Goal: Obtain resource: Download file/media

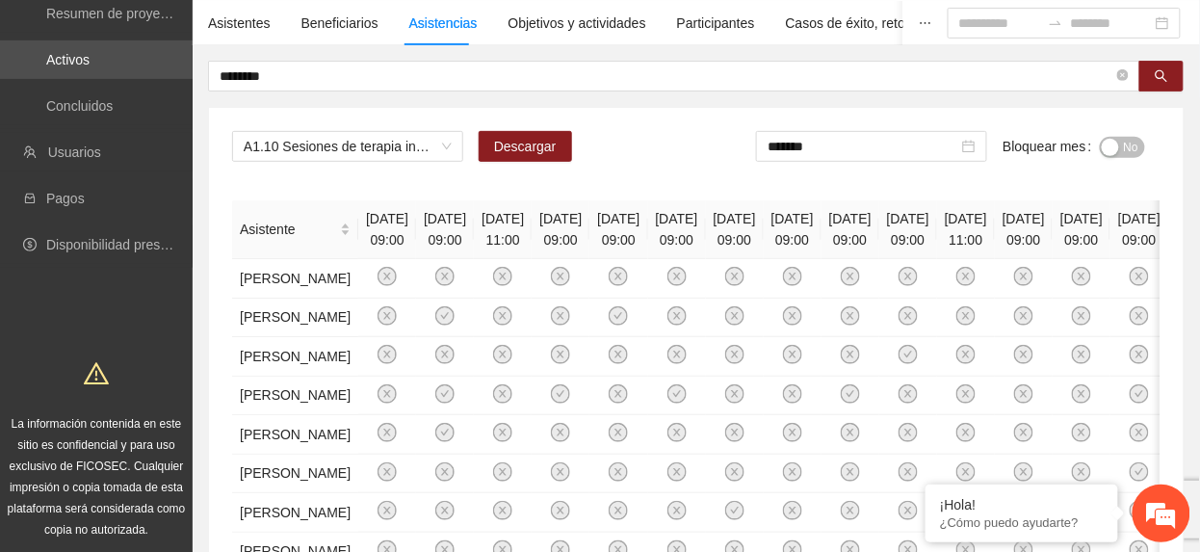
click at [662, 150] on div "A1.10 Sesiones de terapia individual con enfoque de género y prevención de la v…" at bounding box center [696, 154] width 928 height 46
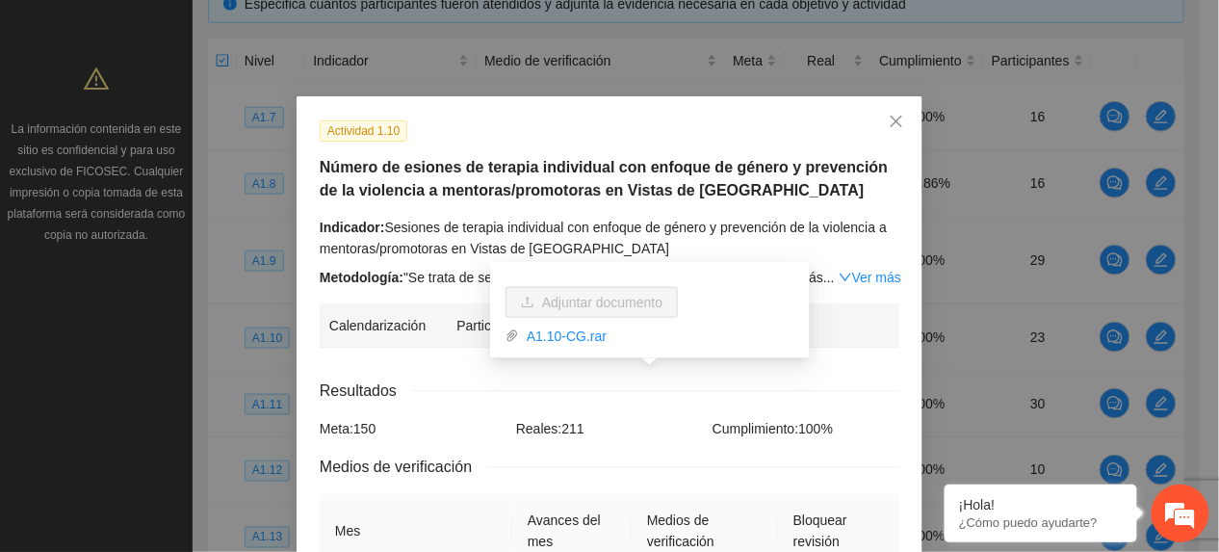
scroll to position [770, 0]
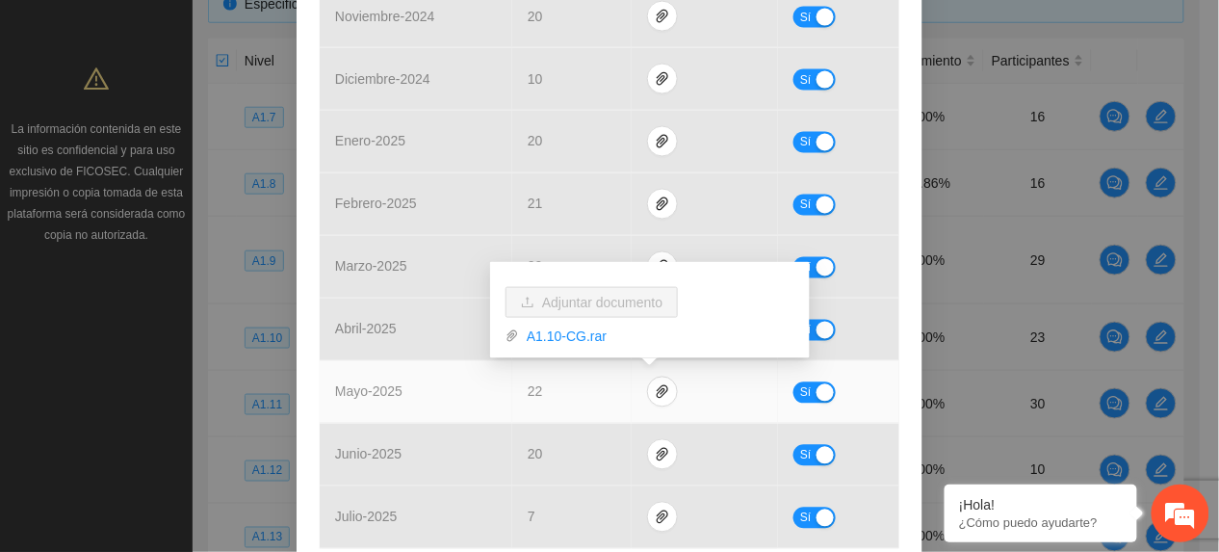
click at [418, 393] on td "mayo - 2025" at bounding box center [416, 392] width 193 height 63
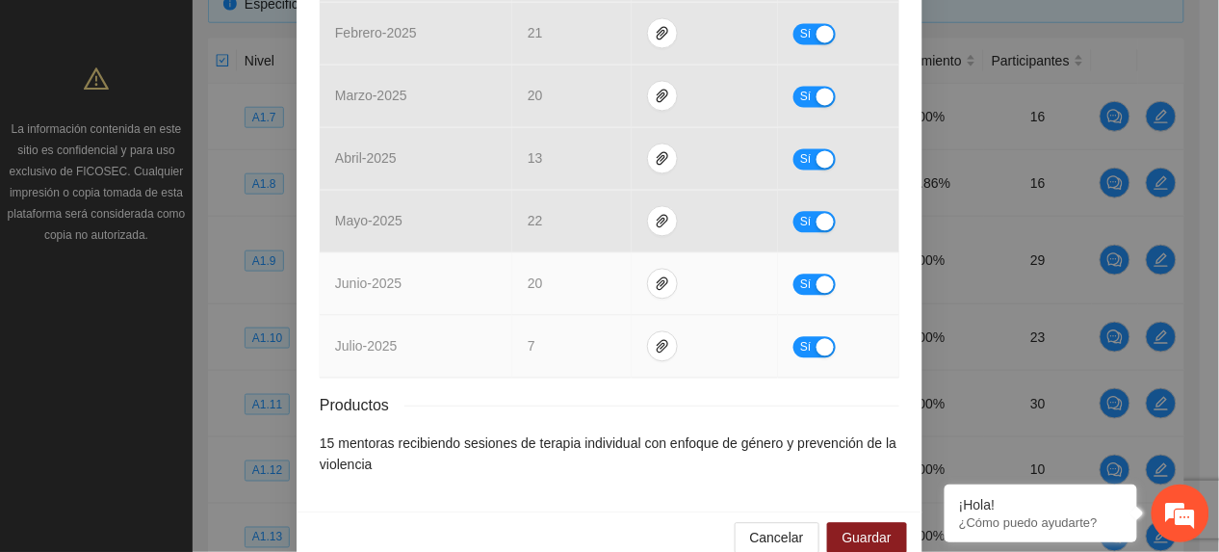
scroll to position [979, 0]
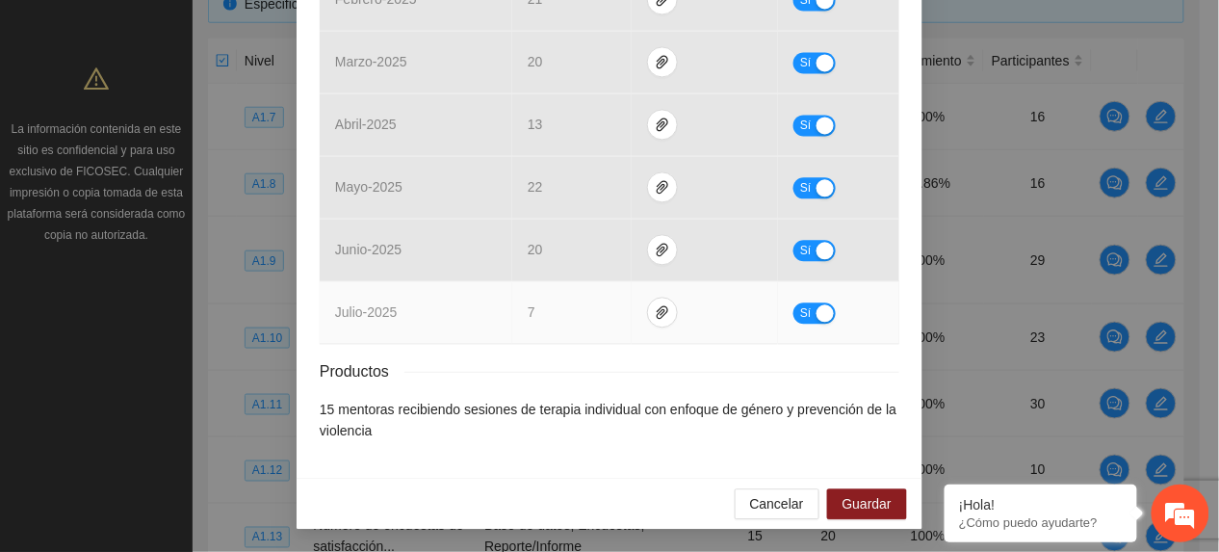
click at [779, 304] on td "Sí" at bounding box center [838, 312] width 121 height 63
drag, startPoint x: 790, startPoint y: 313, endPoint x: 830, endPoint y: 352, distance: 55.8
click at [800, 317] on span "Sí" at bounding box center [806, 312] width 12 height 21
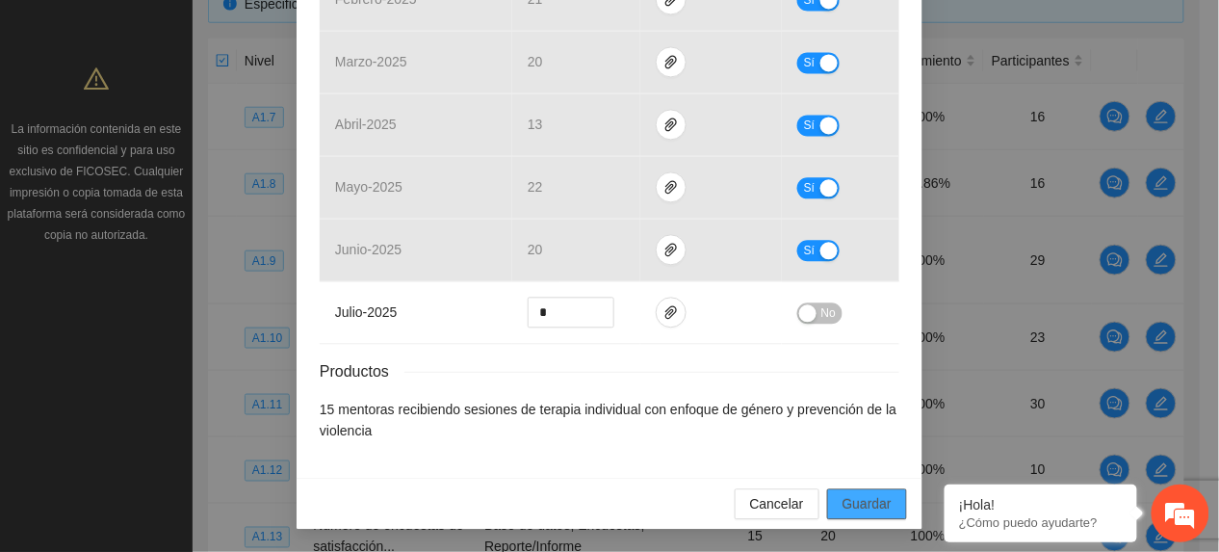
click at [880, 501] on button "Guardar" at bounding box center [867, 503] width 80 height 31
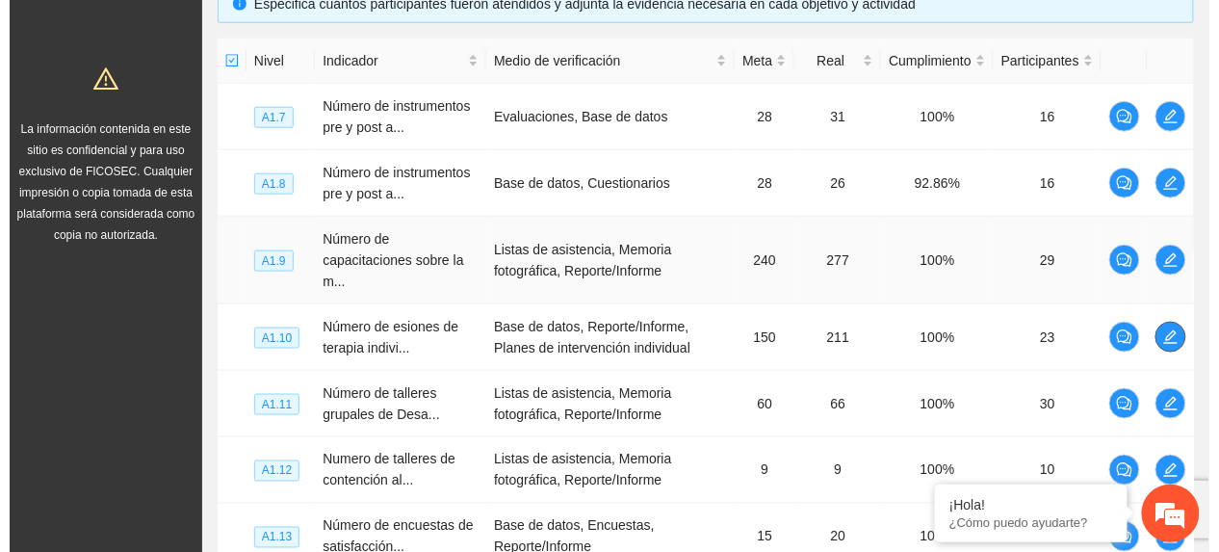
scroll to position [571, 0]
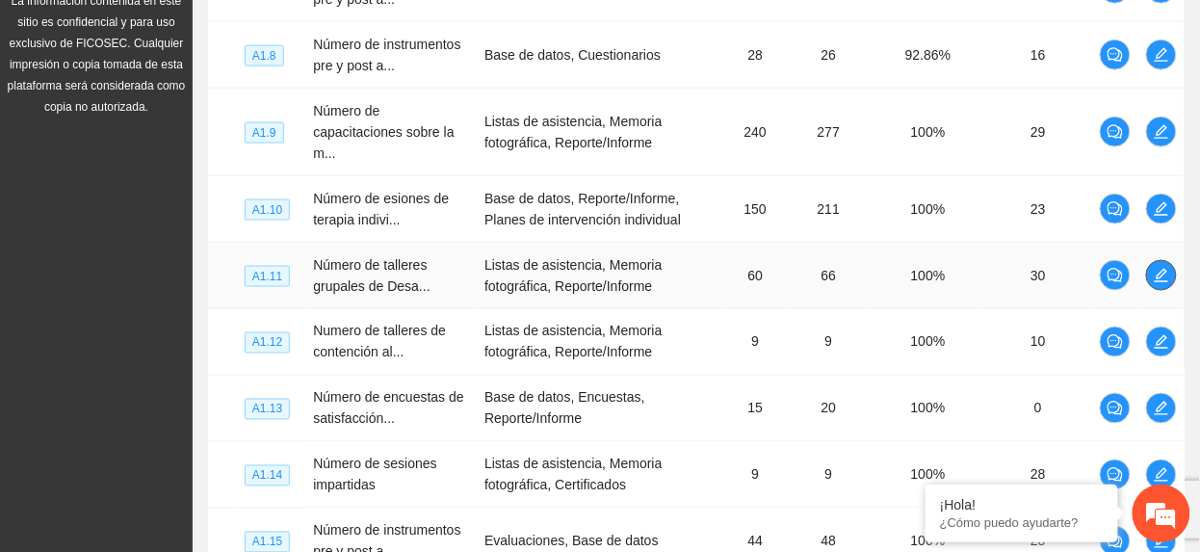
click at [1172, 278] on span "edit" at bounding box center [1161, 275] width 29 height 15
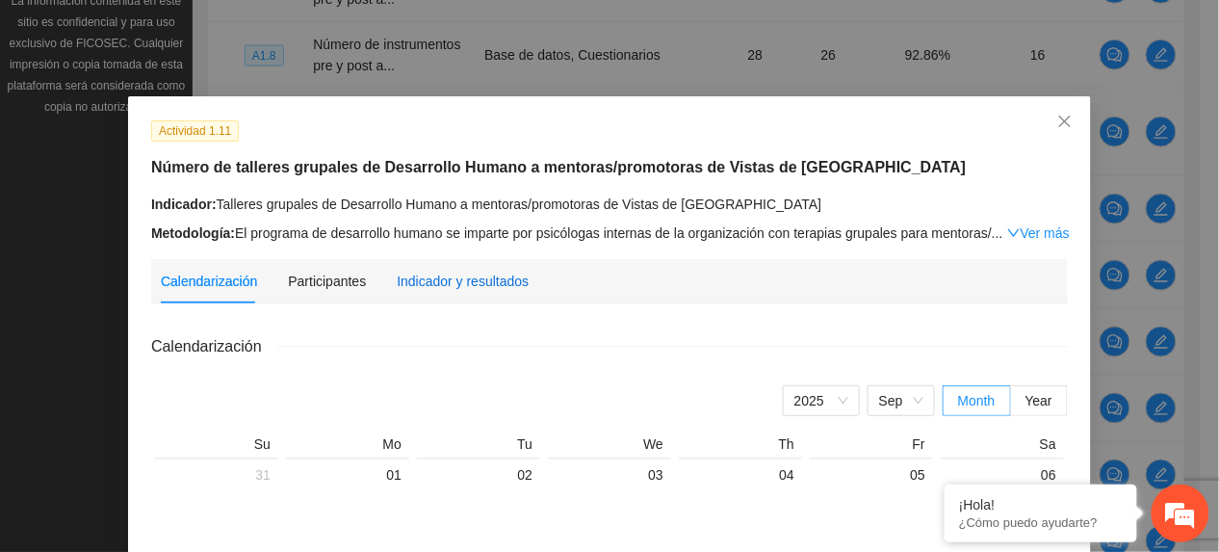
click at [493, 286] on div "Indicador y resultados" at bounding box center [463, 281] width 132 height 21
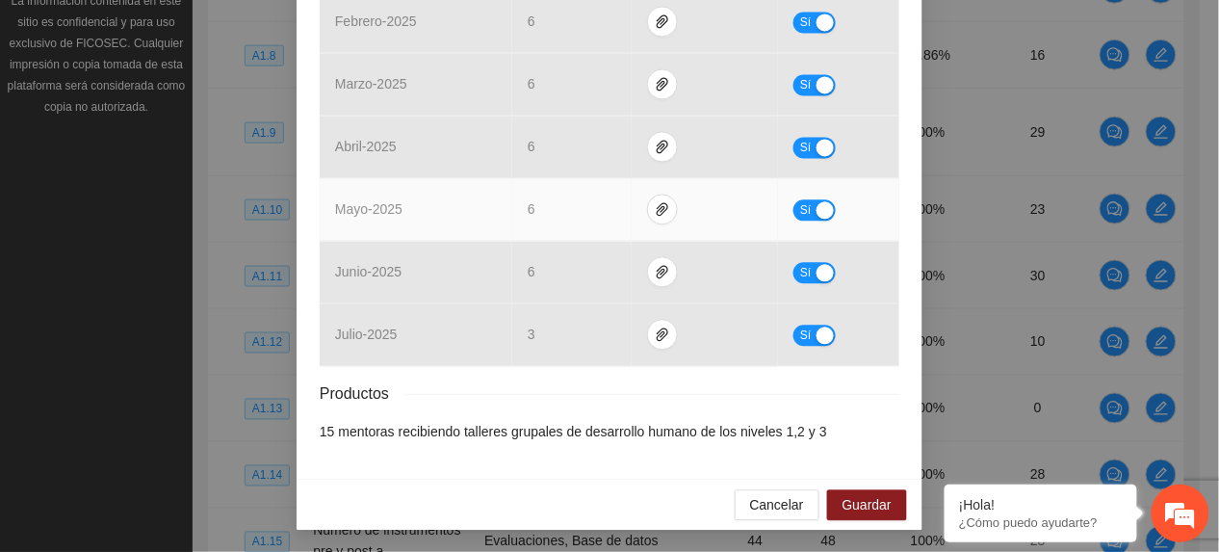
scroll to position [959, 0]
click at [655, 202] on icon "paper-clip" at bounding box center [662, 207] width 15 height 15
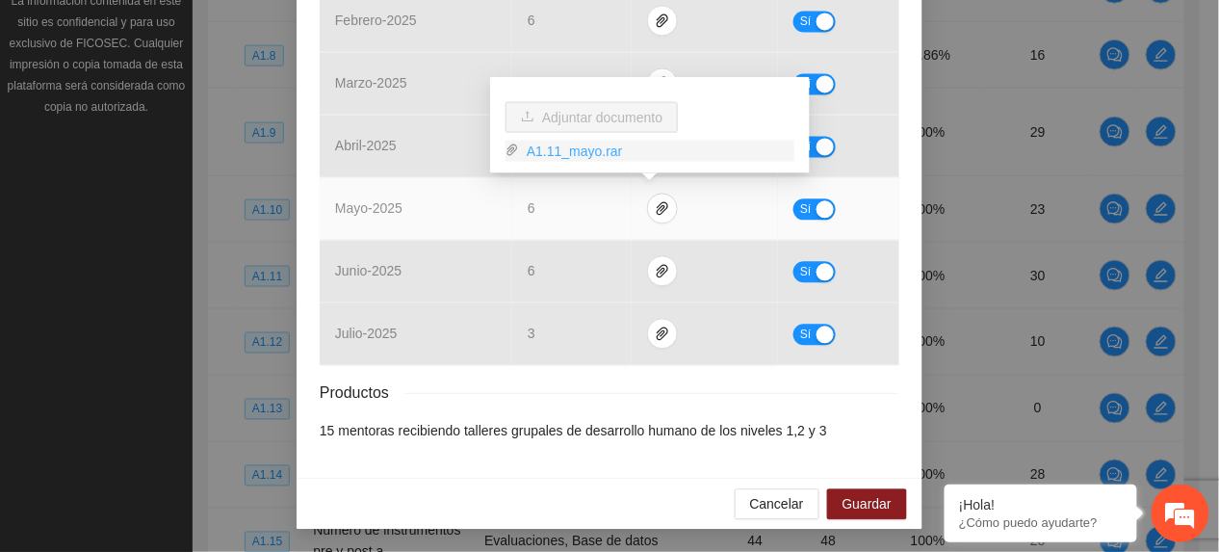
click at [563, 155] on link "A1.11_mayo.rar" at bounding box center [656, 151] width 275 height 21
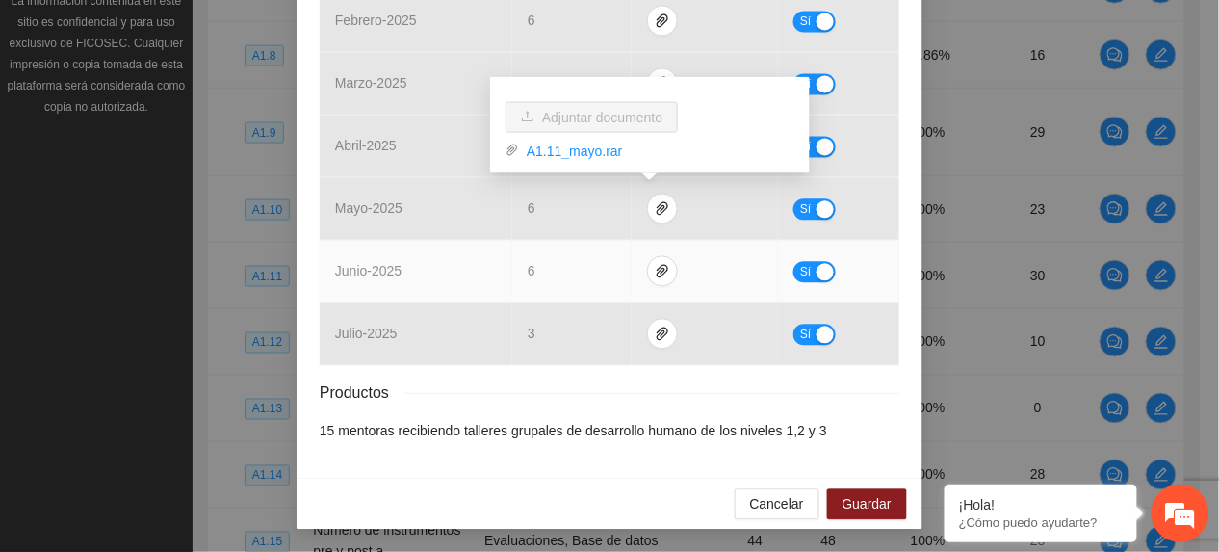
click at [567, 267] on td "6" at bounding box center [571, 271] width 119 height 63
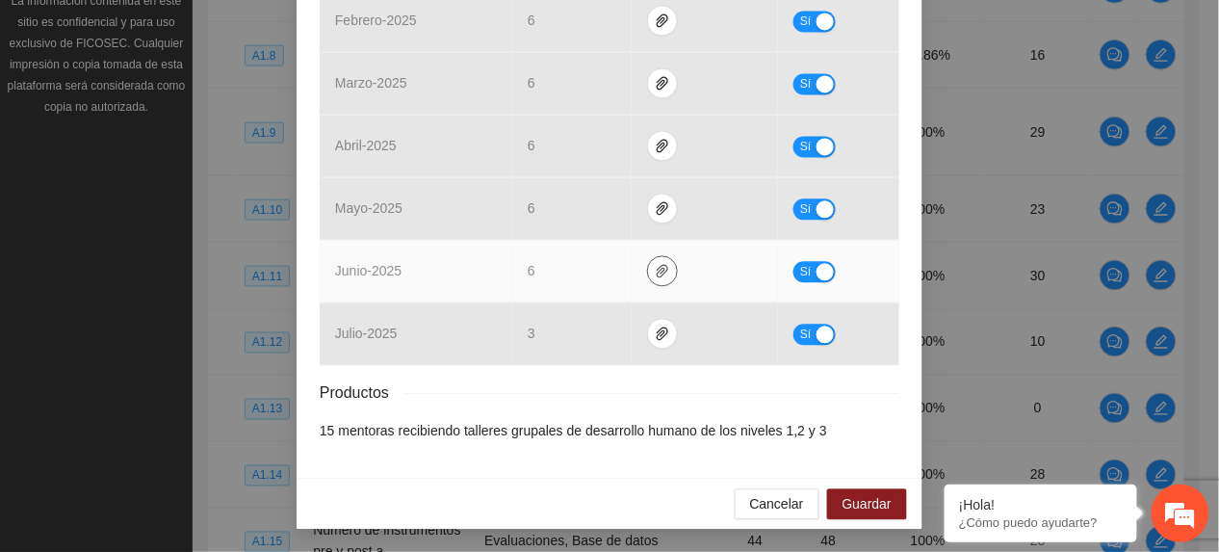
click at [657, 267] on icon "paper-clip" at bounding box center [663, 270] width 12 height 13
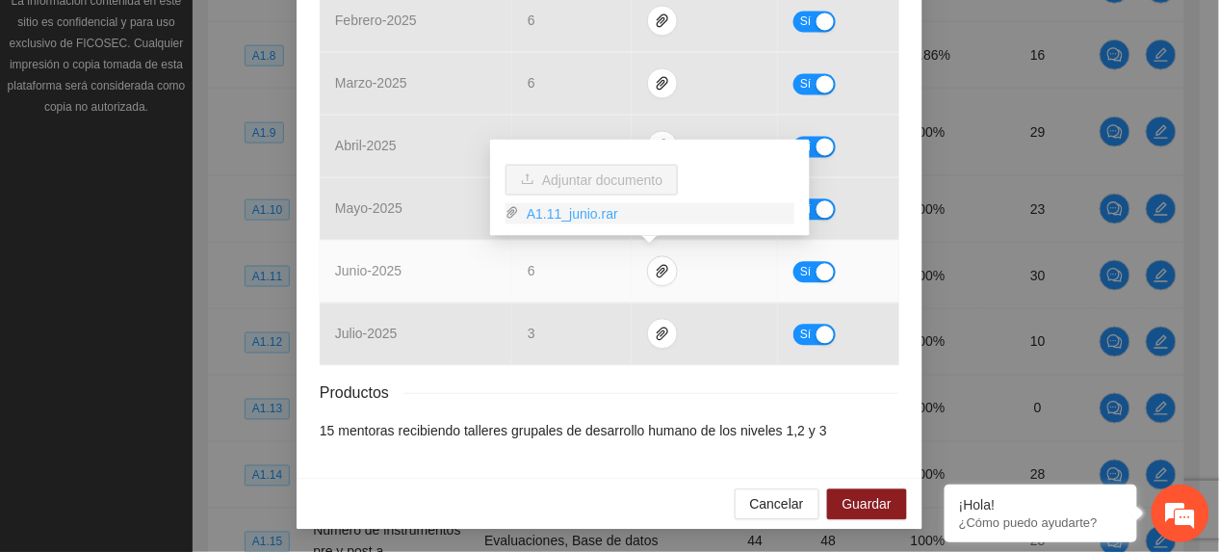
click at [582, 214] on link "A1.11_junio.rar" at bounding box center [656, 213] width 275 height 21
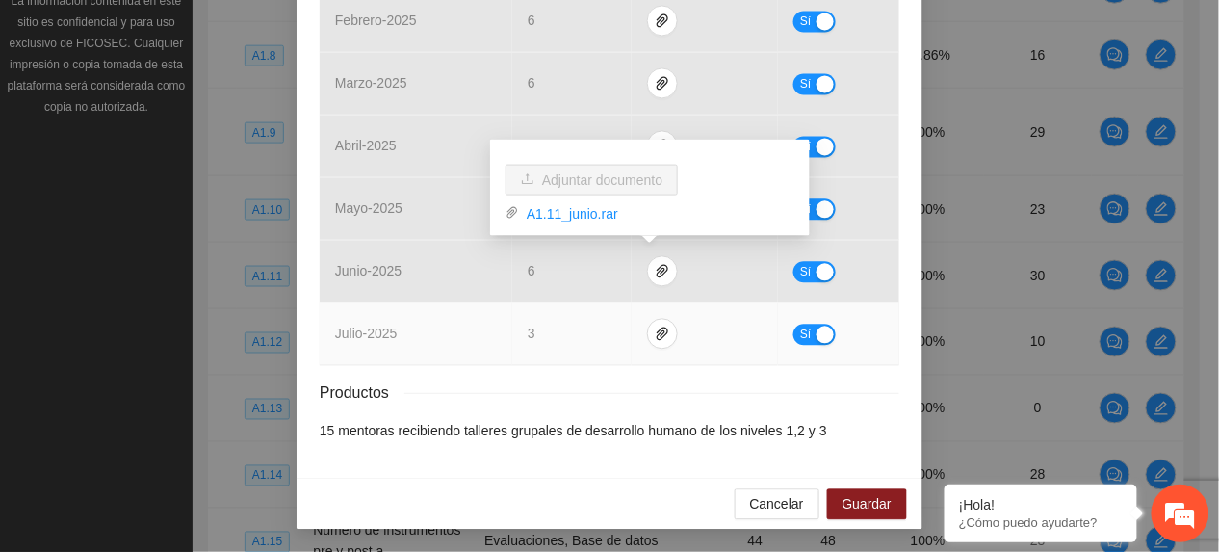
click at [608, 327] on td "3" at bounding box center [571, 333] width 119 height 63
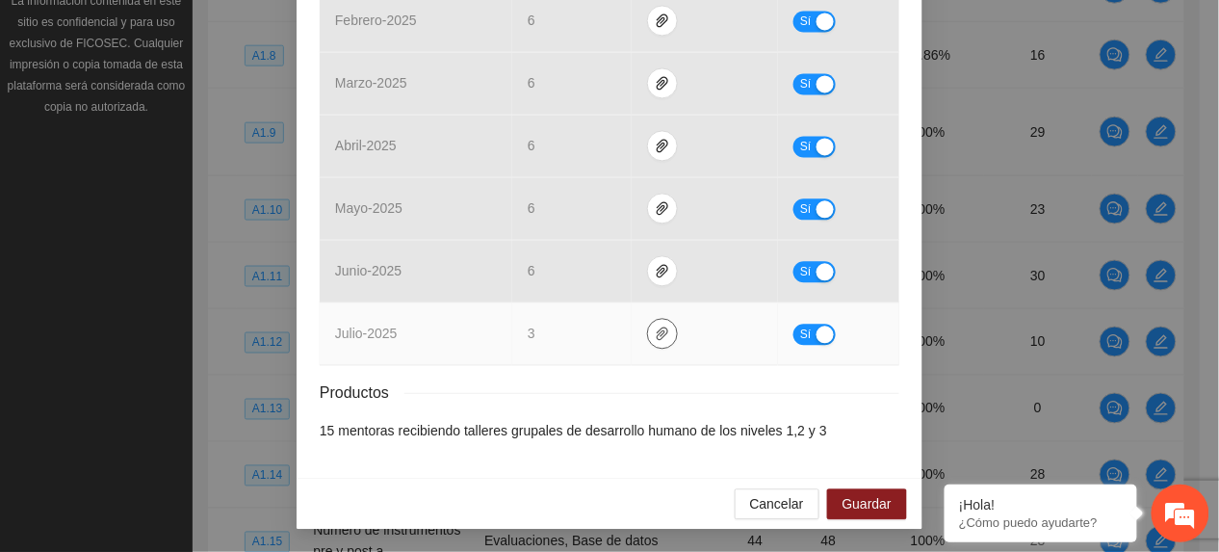
click at [655, 336] on icon "paper-clip" at bounding box center [662, 332] width 15 height 15
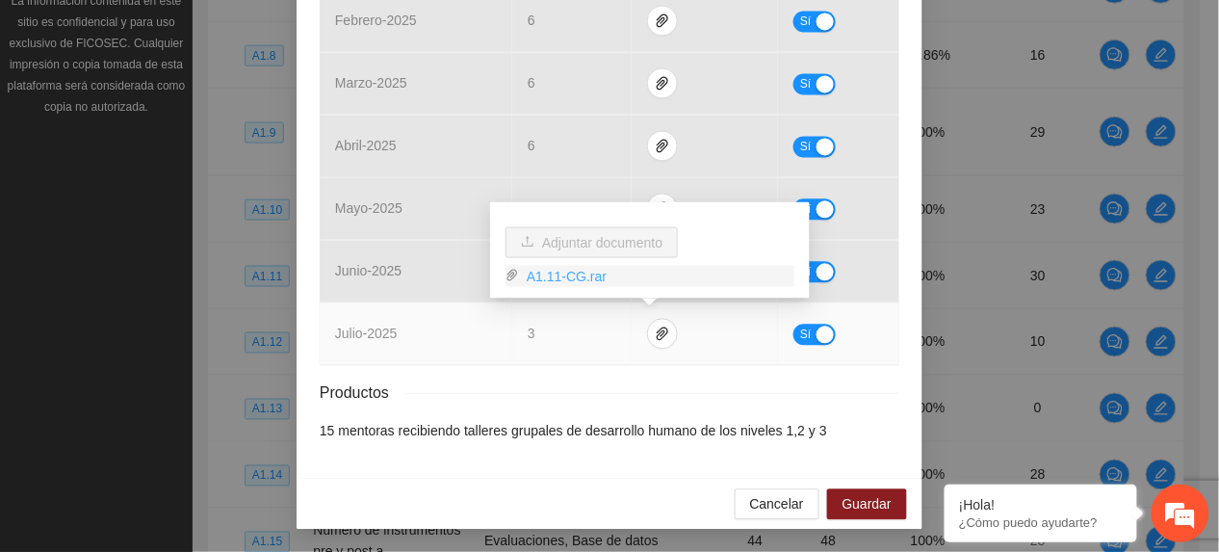
drag, startPoint x: 582, startPoint y: 268, endPoint x: 580, endPoint y: 277, distance: 10.1
click at [582, 270] on link "A1.11-CG.rar" at bounding box center [656, 276] width 275 height 21
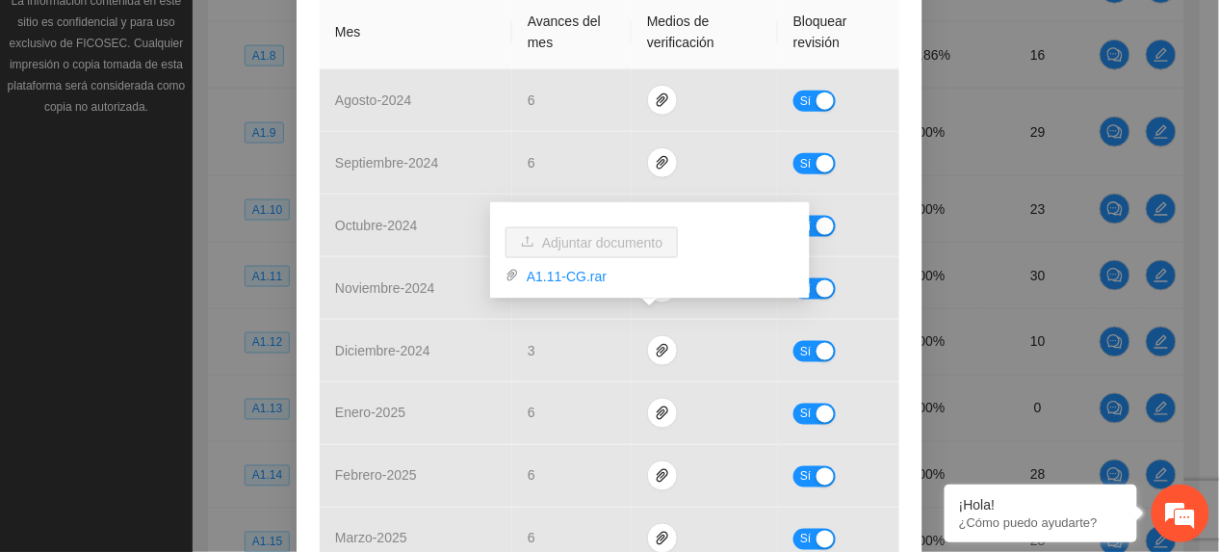
scroll to position [830, 0]
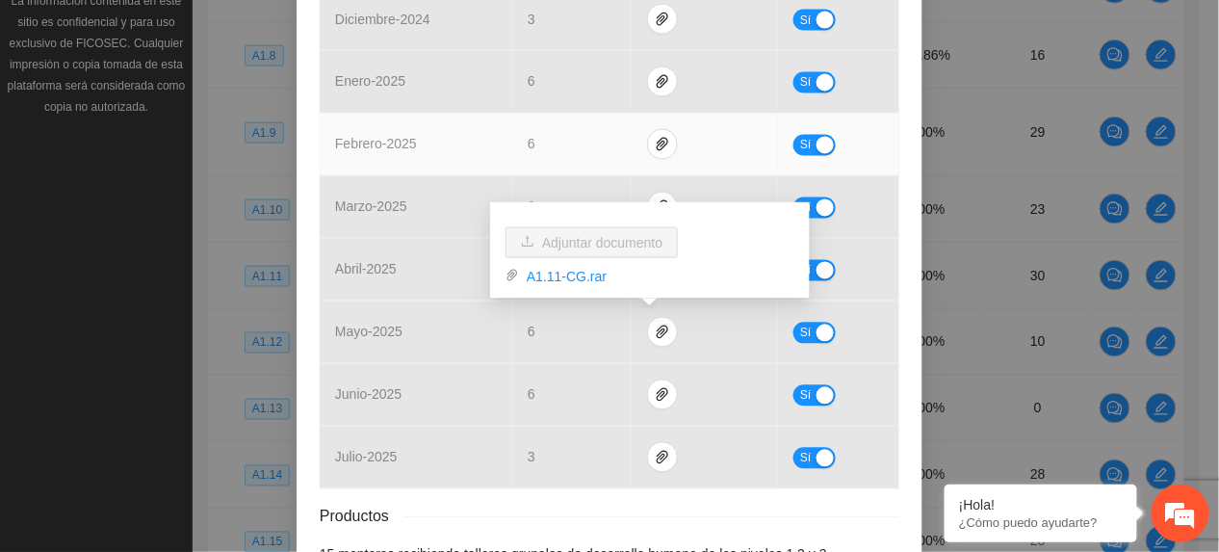
drag, startPoint x: 343, startPoint y: 162, endPoint x: 349, endPoint y: 174, distance: 13.8
click at [345, 168] on td "febrero - 2025" at bounding box center [416, 145] width 193 height 63
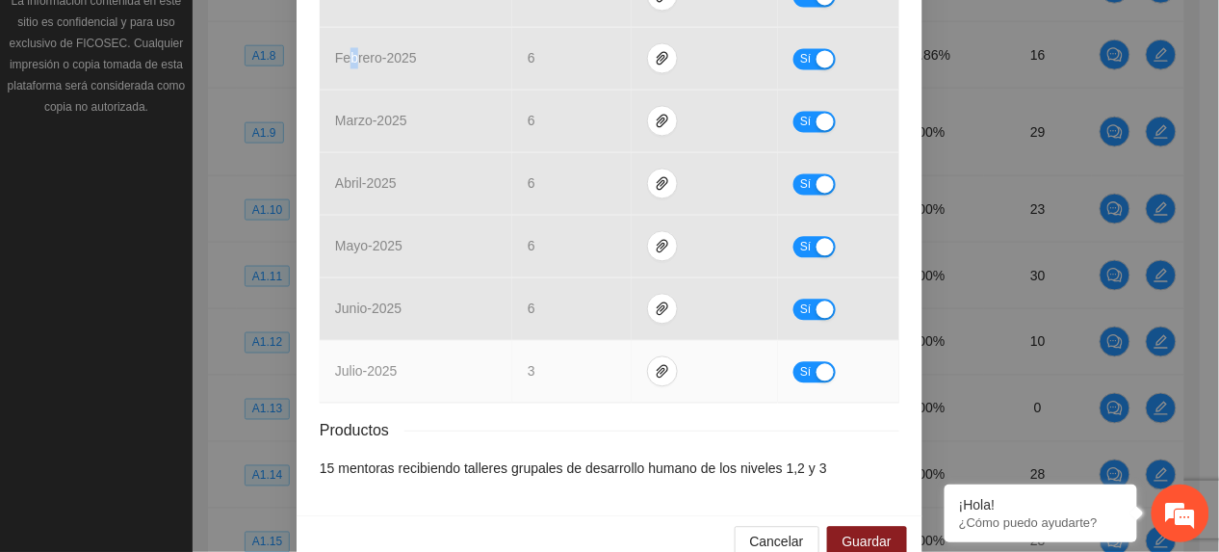
scroll to position [959, 0]
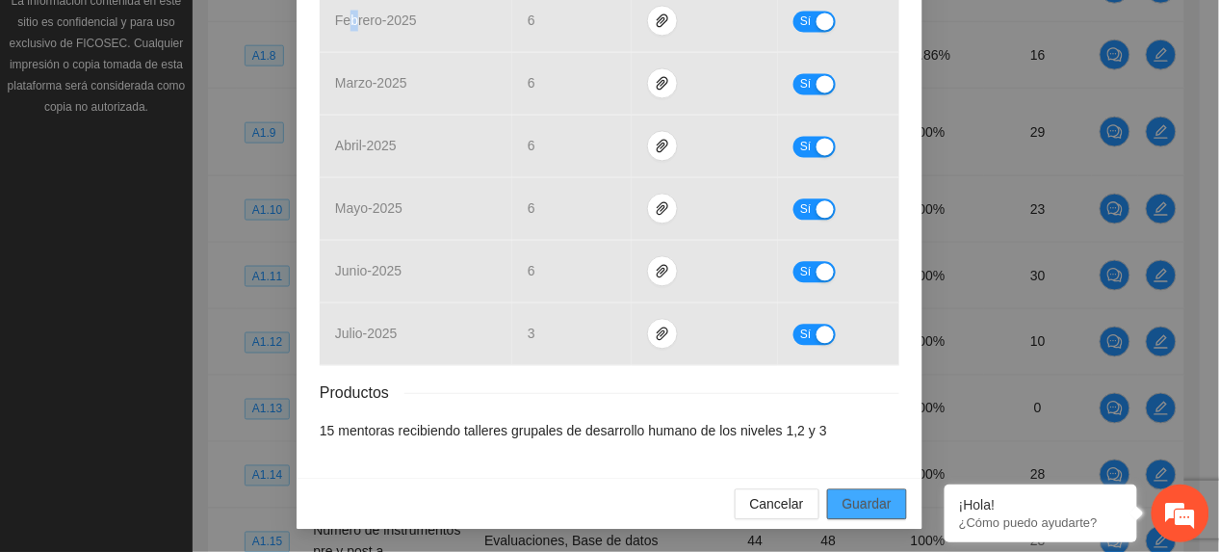
click at [863, 509] on span "Guardar" at bounding box center [866, 503] width 49 height 21
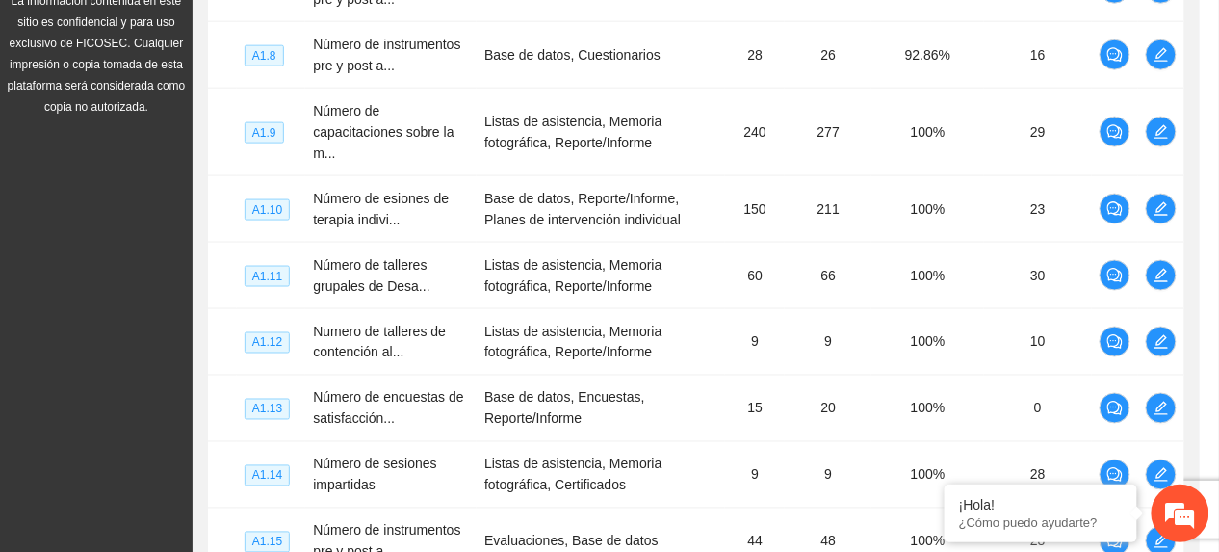
scroll to position [863, 0]
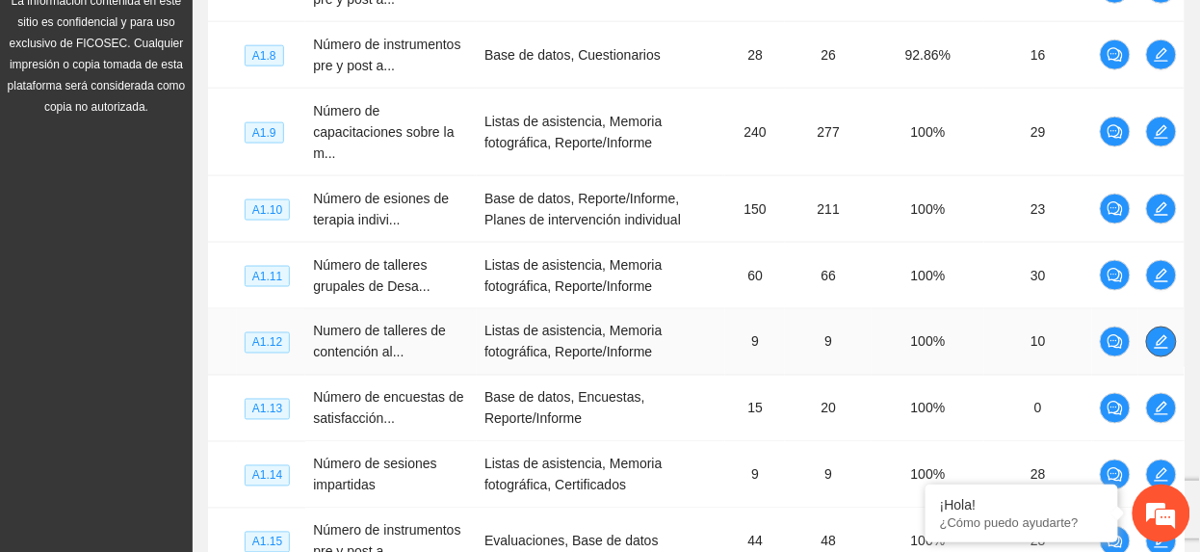
click at [1157, 352] on button "button" at bounding box center [1161, 341] width 31 height 31
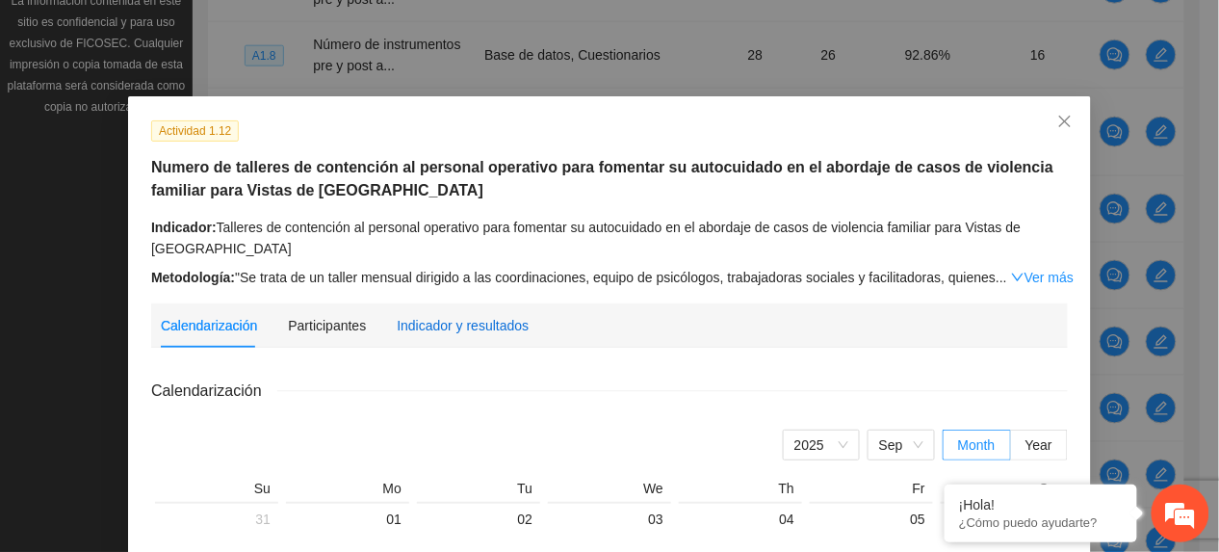
click at [444, 317] on div "Indicador y resultados" at bounding box center [463, 325] width 132 height 21
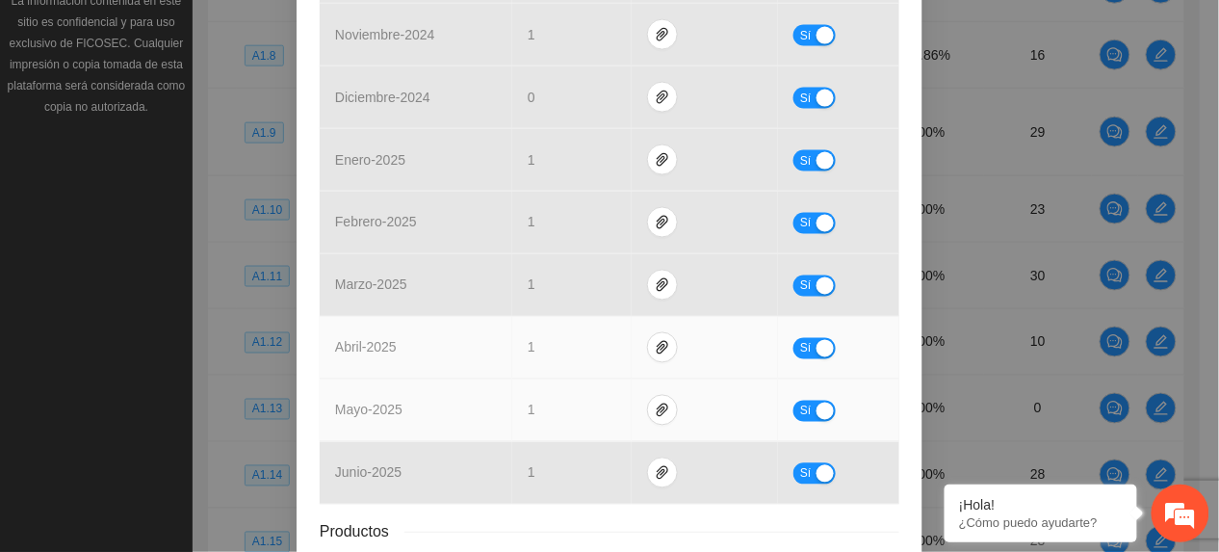
scroll to position [770, 0]
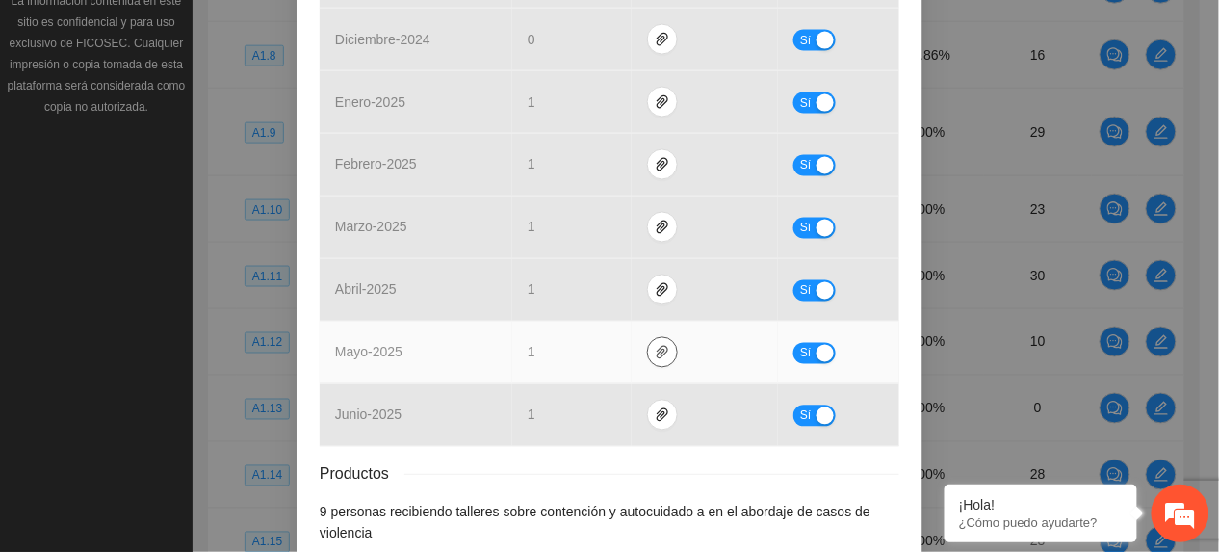
click at [657, 359] on icon "paper-clip" at bounding box center [663, 352] width 12 height 13
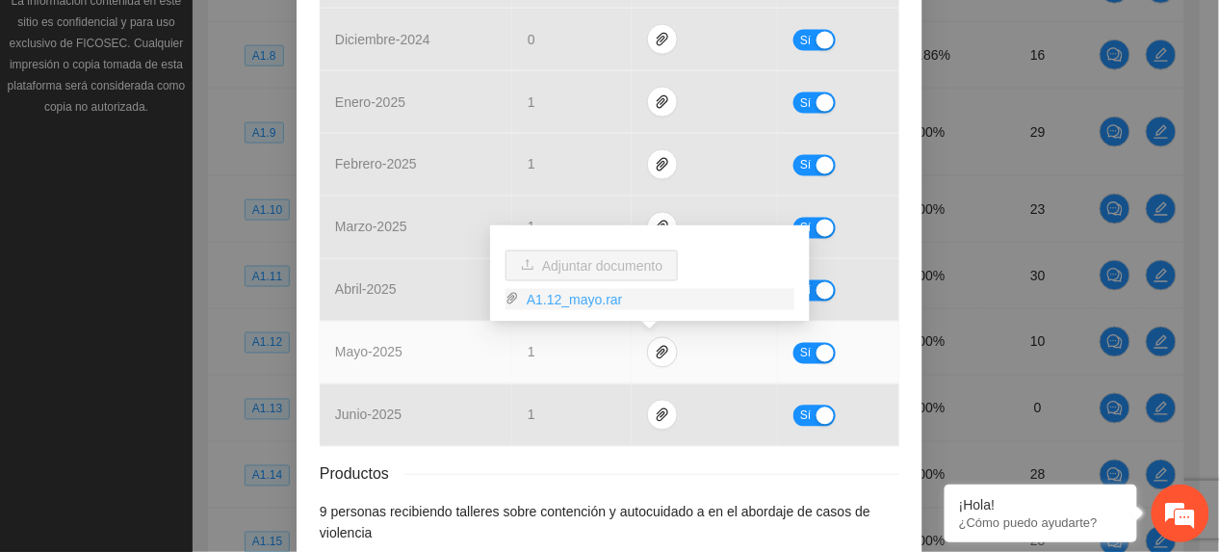
click at [574, 304] on link "A1.12_mayo.rar" at bounding box center [656, 299] width 275 height 21
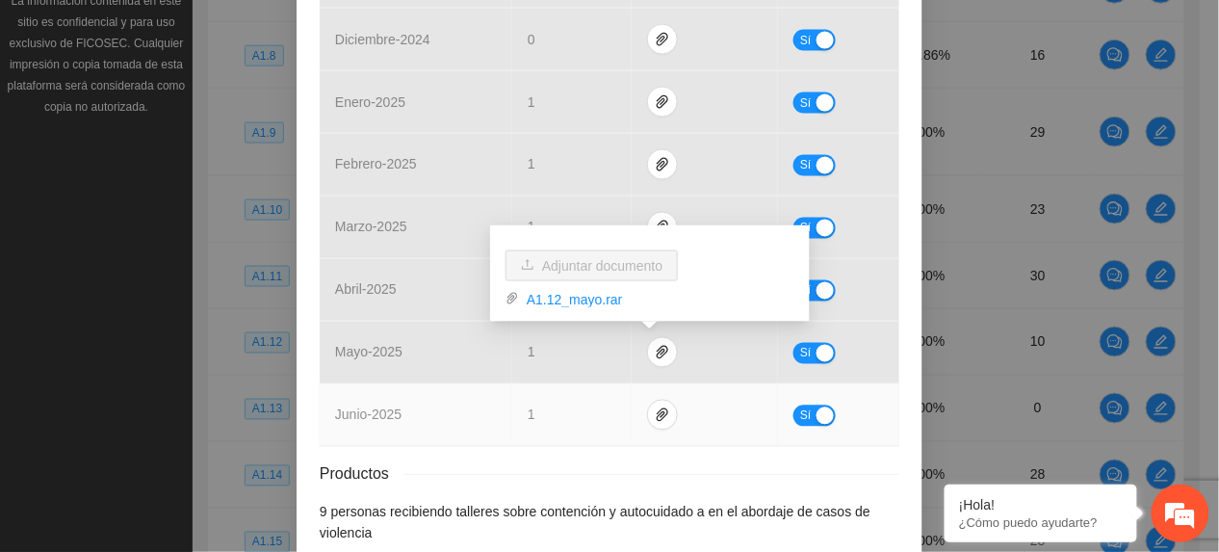
drag, startPoint x: 576, startPoint y: 416, endPoint x: 589, endPoint y: 417, distance: 13.5
click at [576, 416] on td "1" at bounding box center [571, 415] width 119 height 63
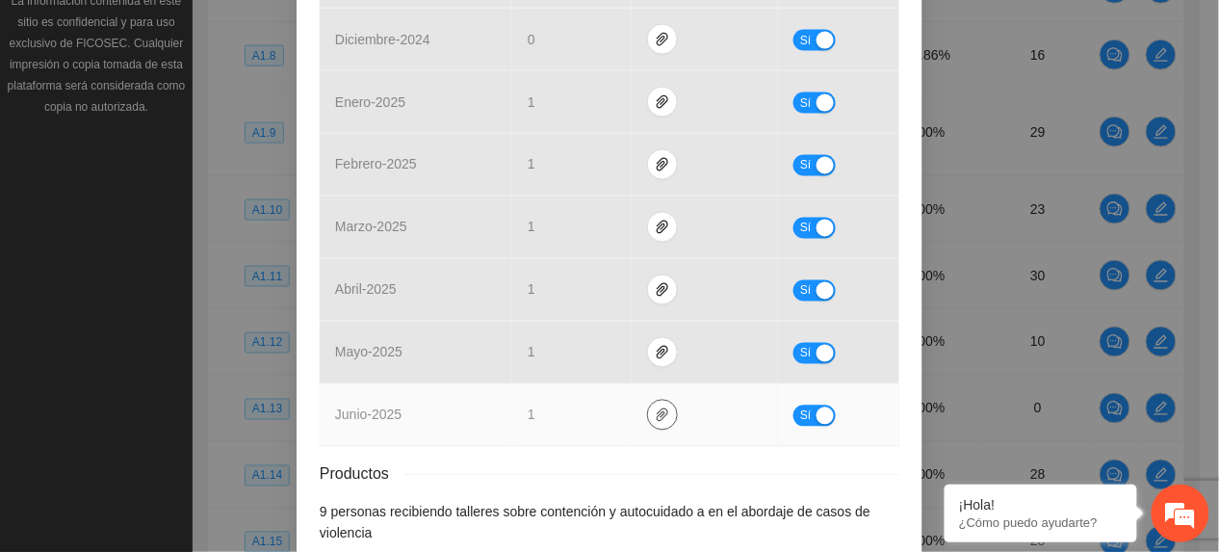
click at [655, 420] on icon "paper-clip" at bounding box center [662, 414] width 15 height 15
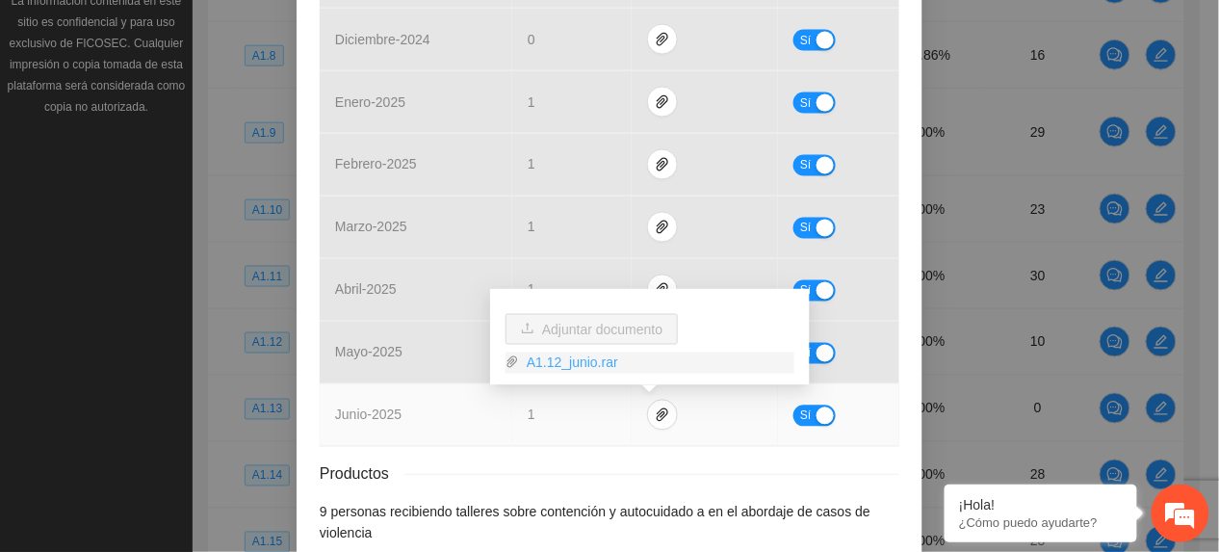
click at [578, 366] on link "A1.12_junio.rar" at bounding box center [656, 362] width 275 height 21
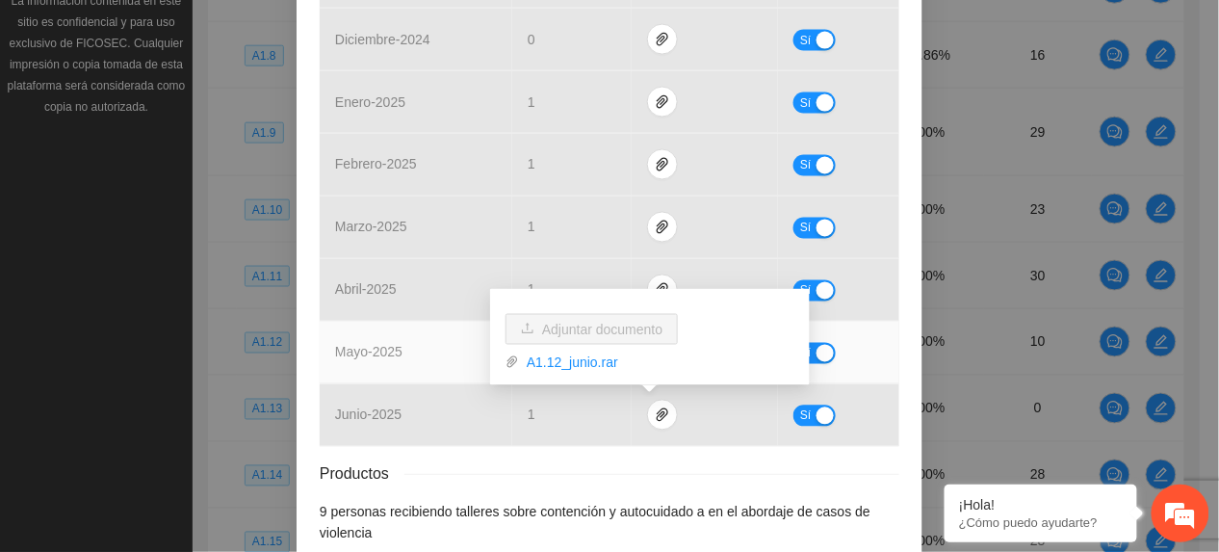
drag, startPoint x: 426, startPoint y: 349, endPoint x: 794, endPoint y: 370, distance: 369.3
click at [426, 352] on td "mayo - 2025" at bounding box center [416, 353] width 193 height 63
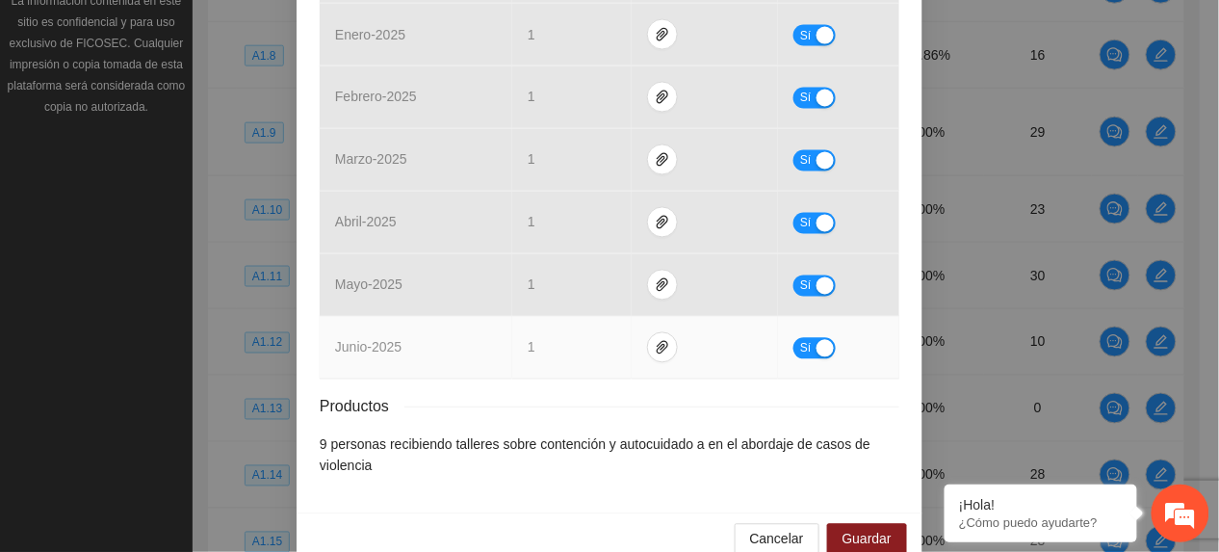
scroll to position [876, 0]
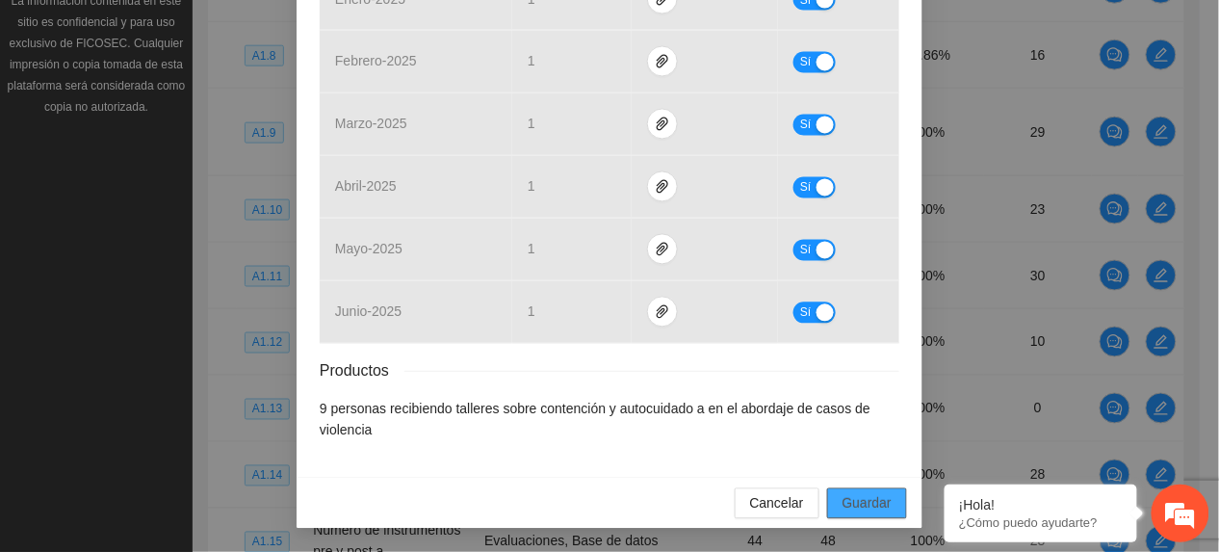
click at [879, 509] on span "Guardar" at bounding box center [866, 503] width 49 height 21
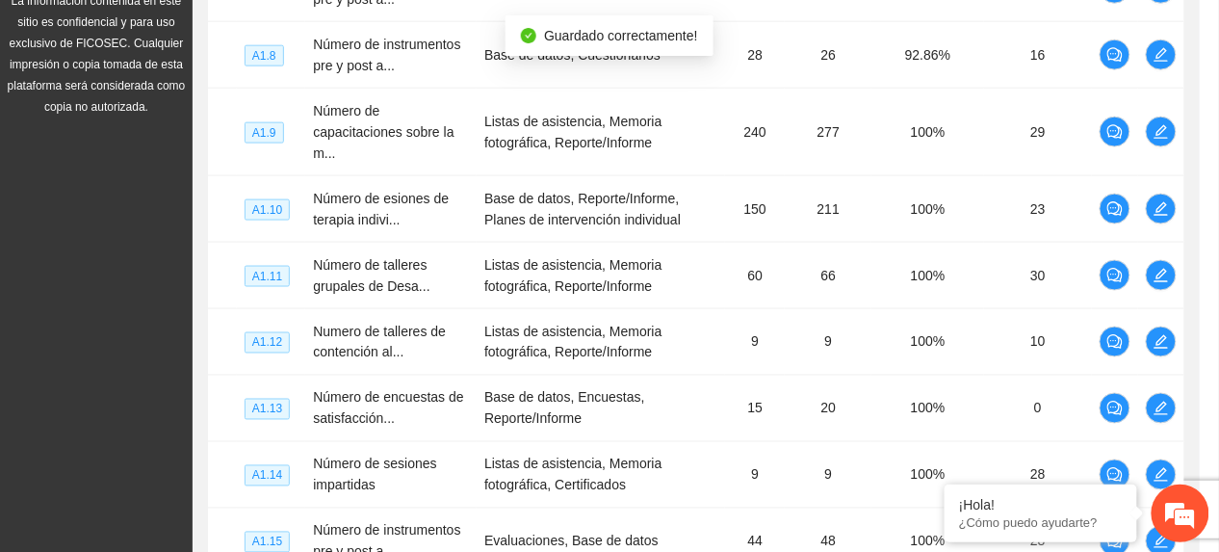
scroll to position [780, 0]
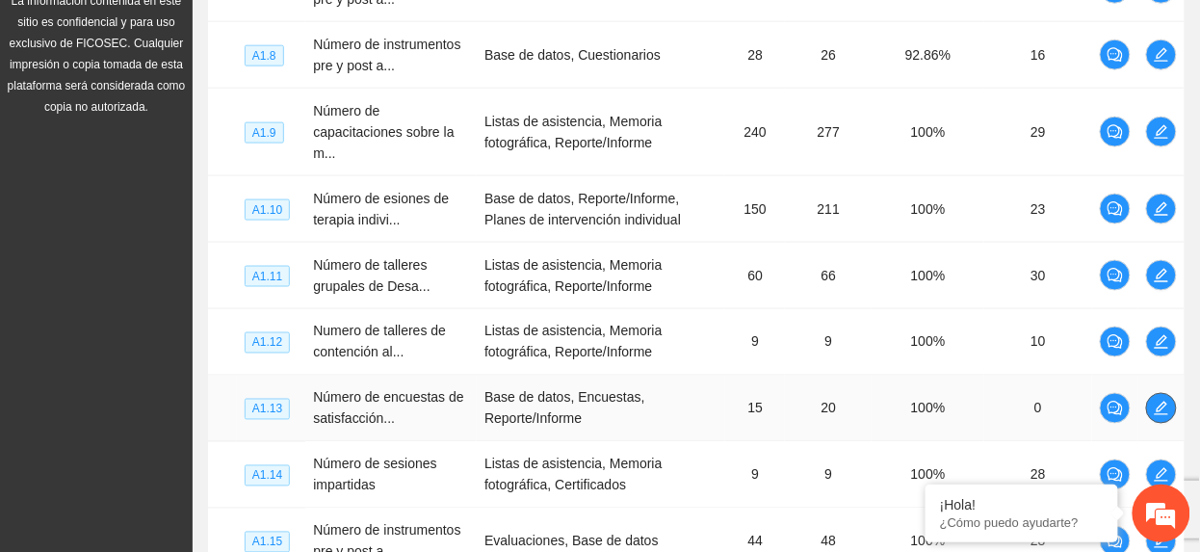
click at [1151, 410] on span "edit" at bounding box center [1161, 408] width 29 height 15
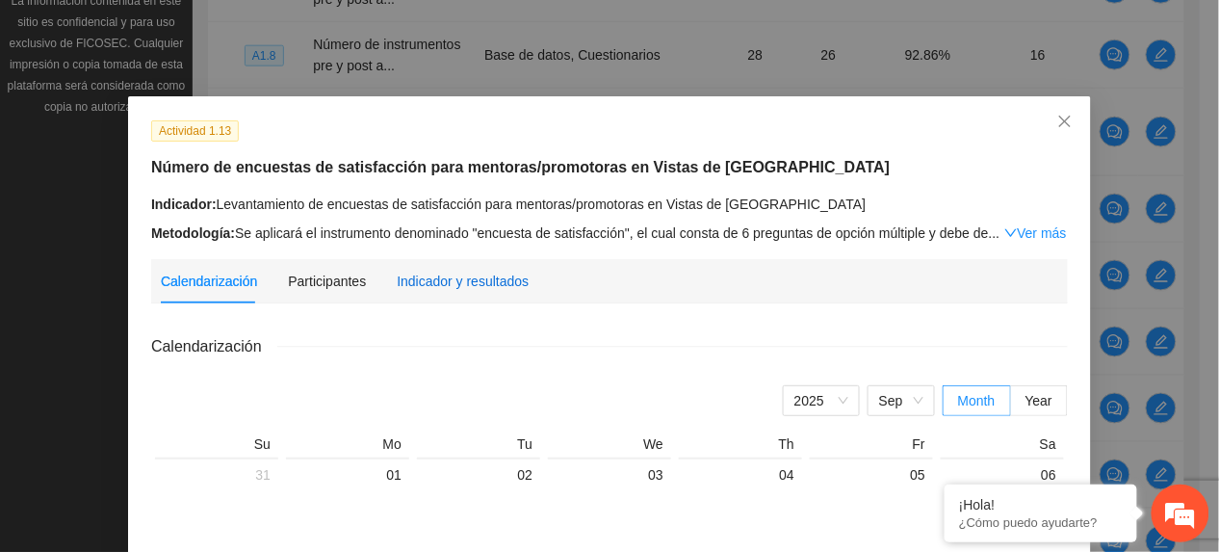
click at [433, 282] on div "Indicador y resultados" at bounding box center [463, 281] width 132 height 21
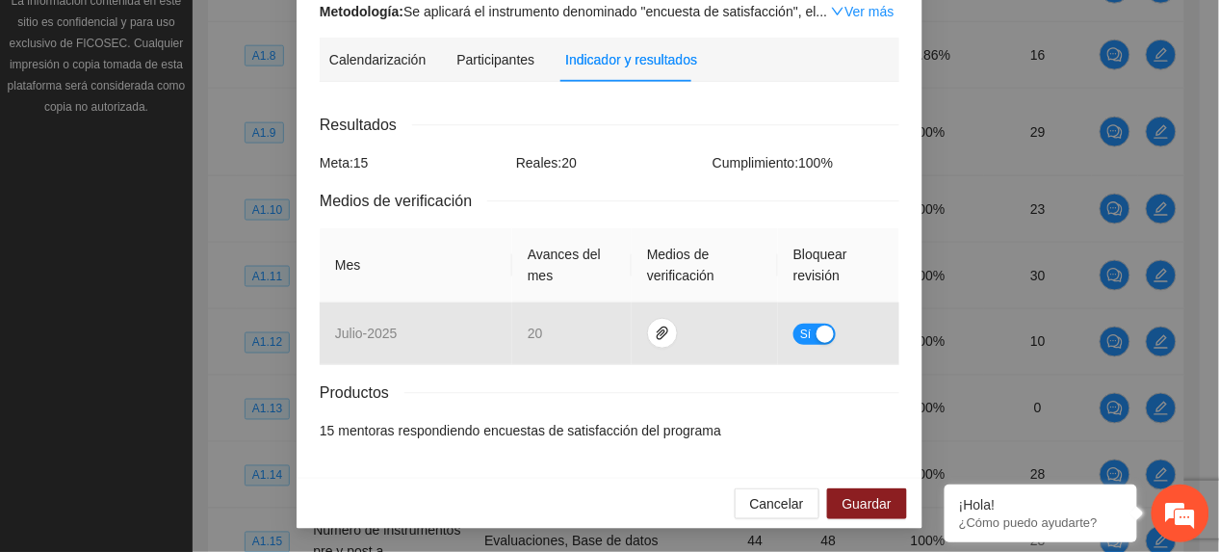
scroll to position [267, 0]
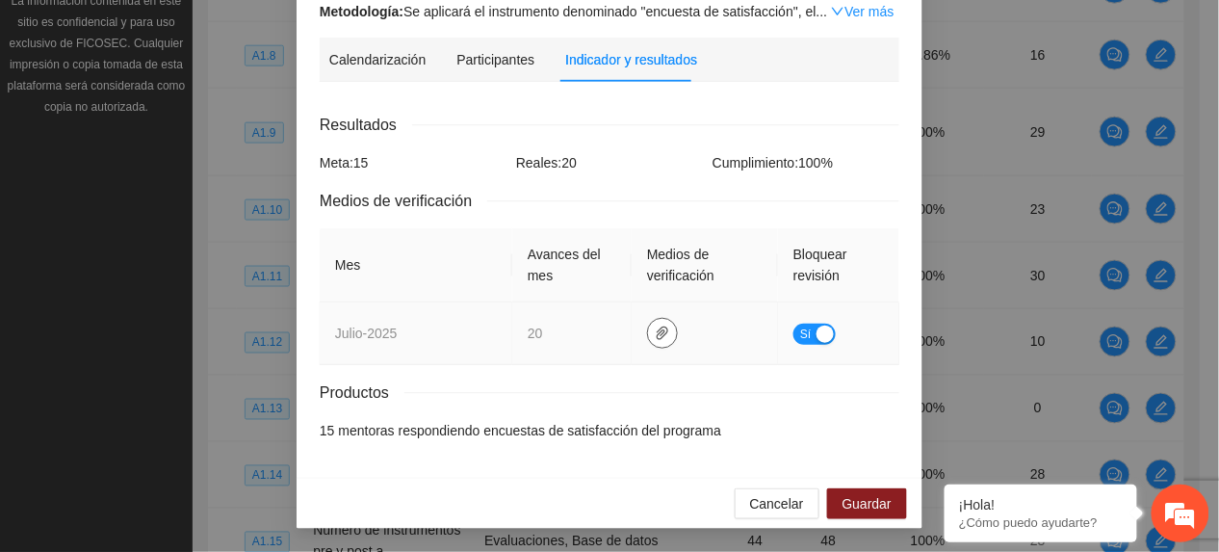
click at [657, 337] on icon "paper-clip" at bounding box center [662, 332] width 15 height 15
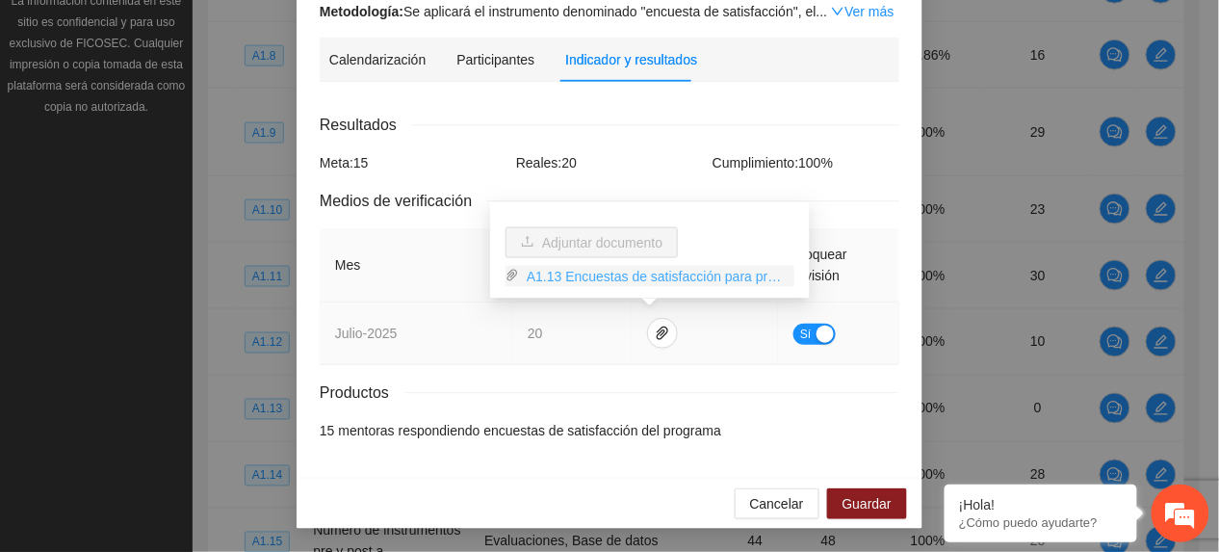
click at [591, 274] on link "A1.13 Encuestas de satisfacción para promotoras.rar" at bounding box center [656, 276] width 275 height 21
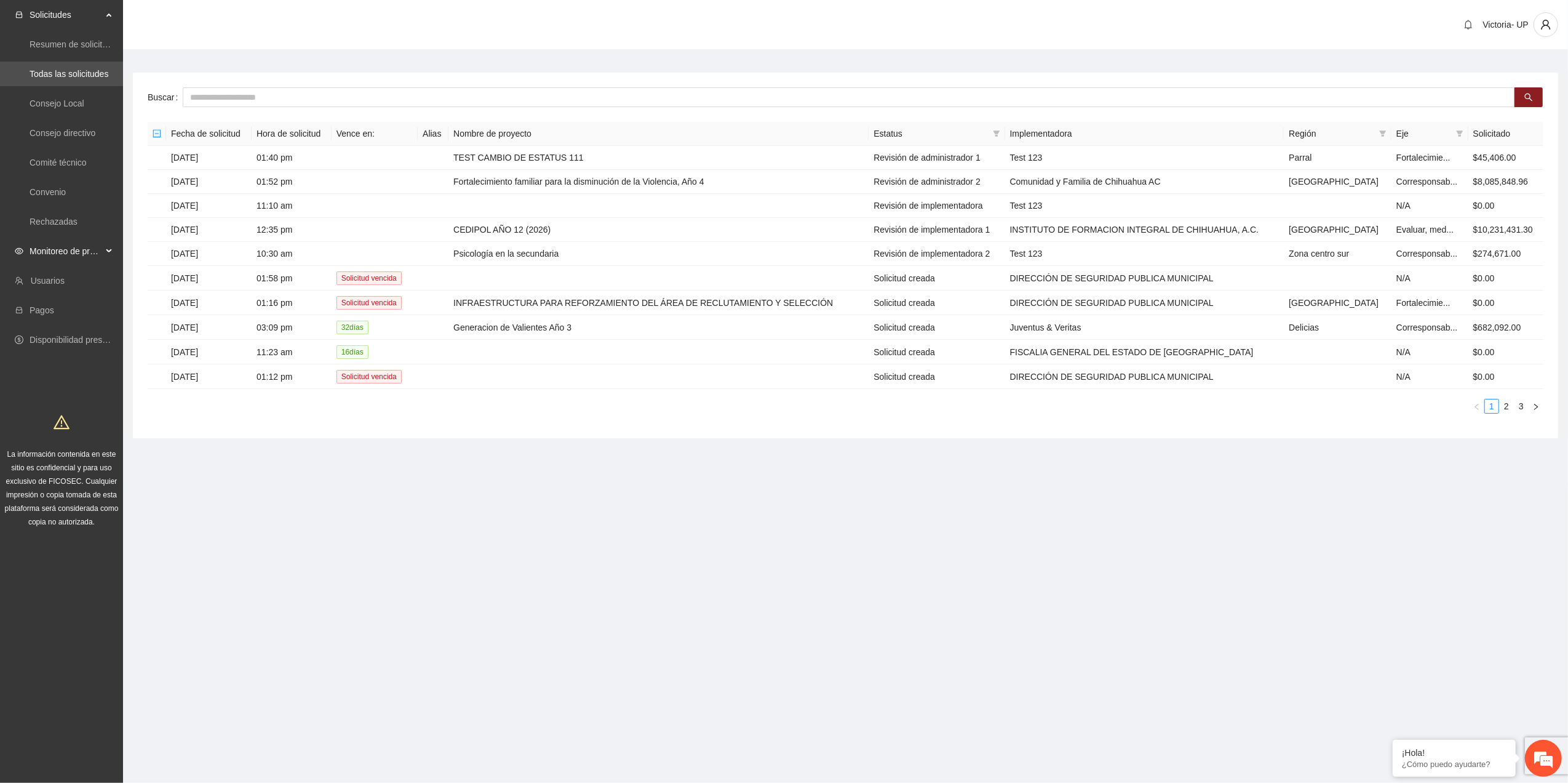
click at [82, 252] on span "Monitoreo de proyectos" at bounding box center [66, 251] width 73 height 25
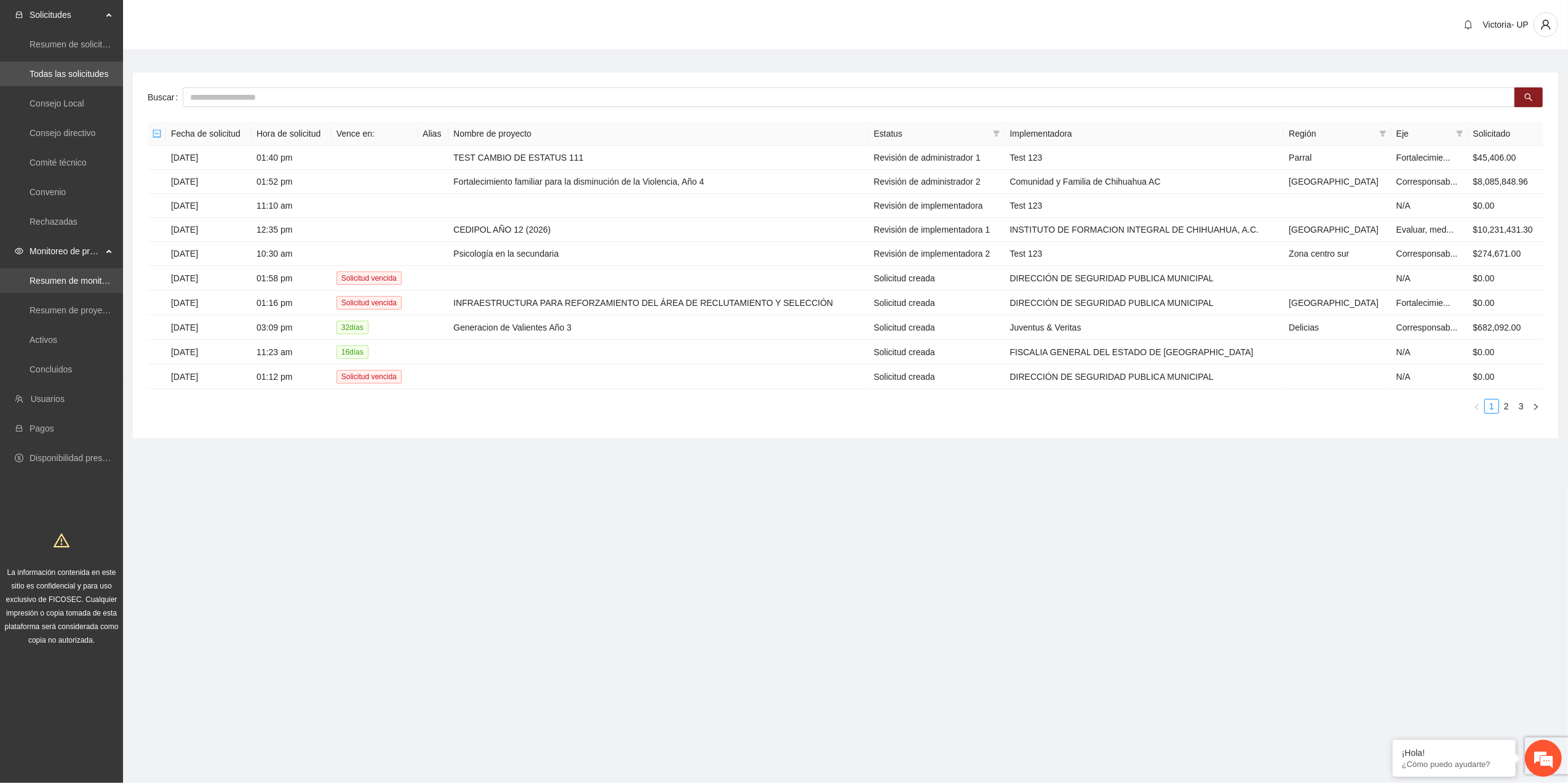
click at [65, 284] on link "Resumen de monitoreo" at bounding box center [74, 280] width 90 height 10
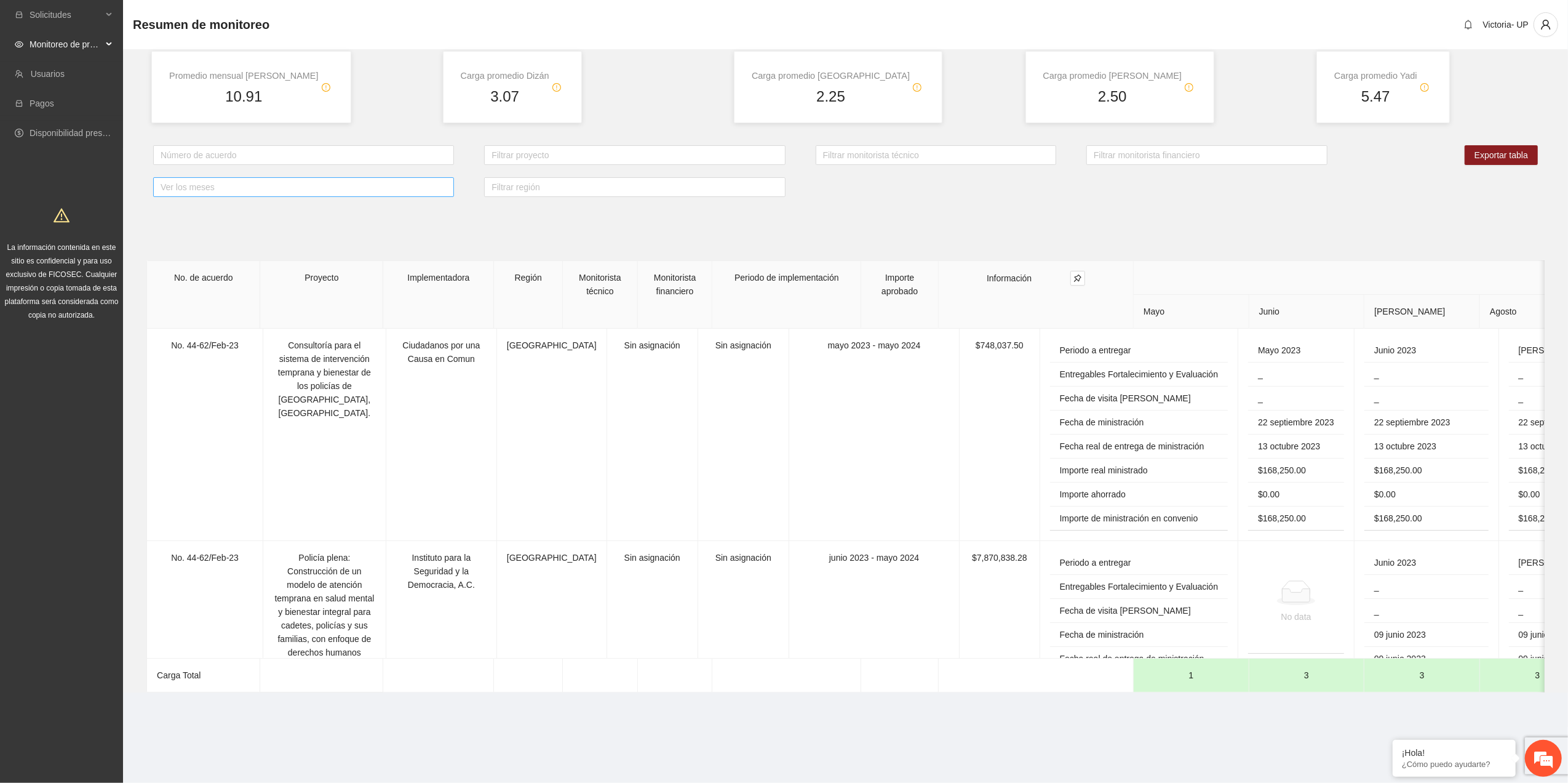
click at [353, 194] on div at bounding box center [304, 187] width 295 height 15
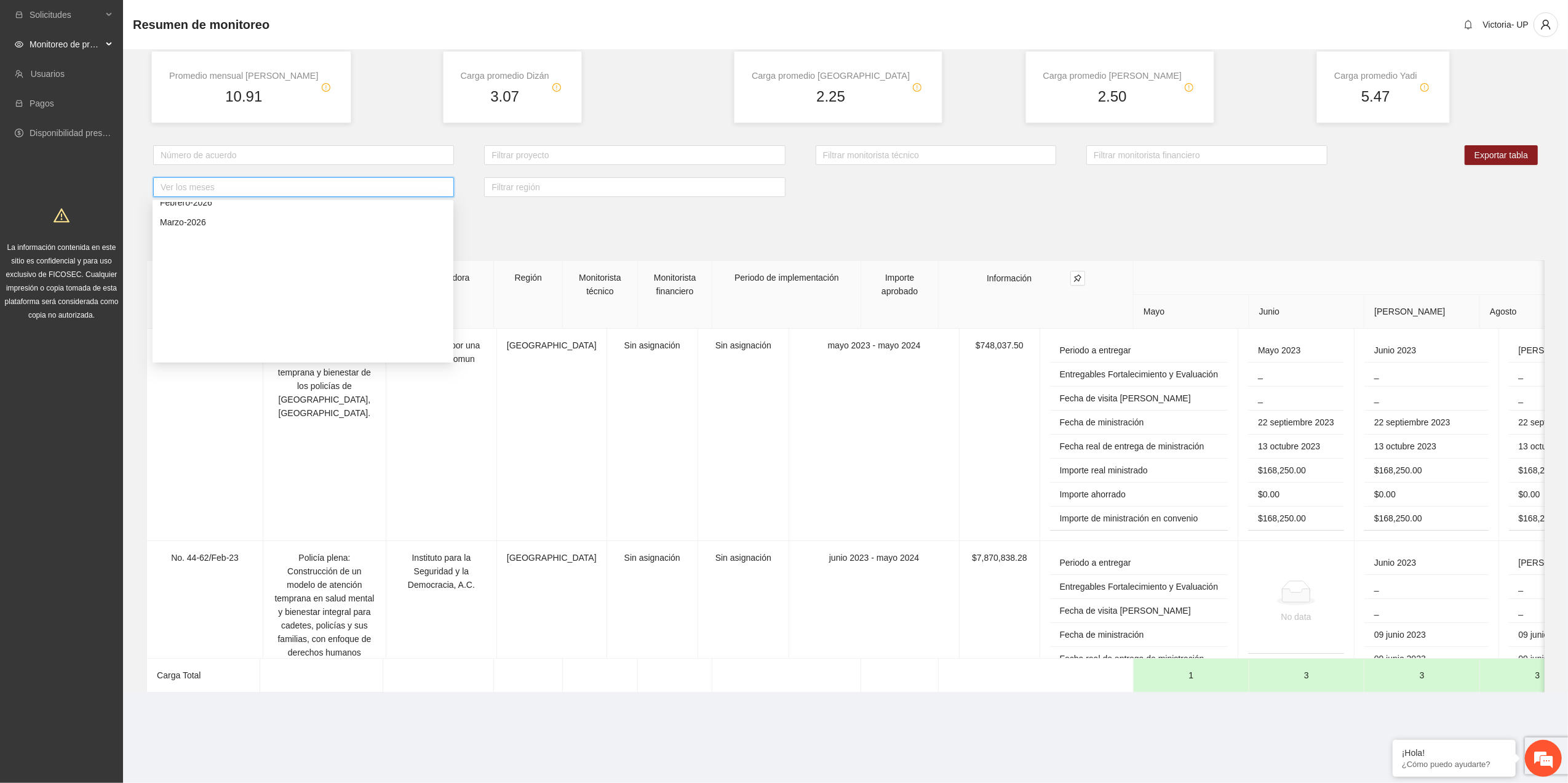
scroll to position [574, 0]
click at [240, 242] on div "Septiembre-2025" at bounding box center [303, 248] width 286 height 13
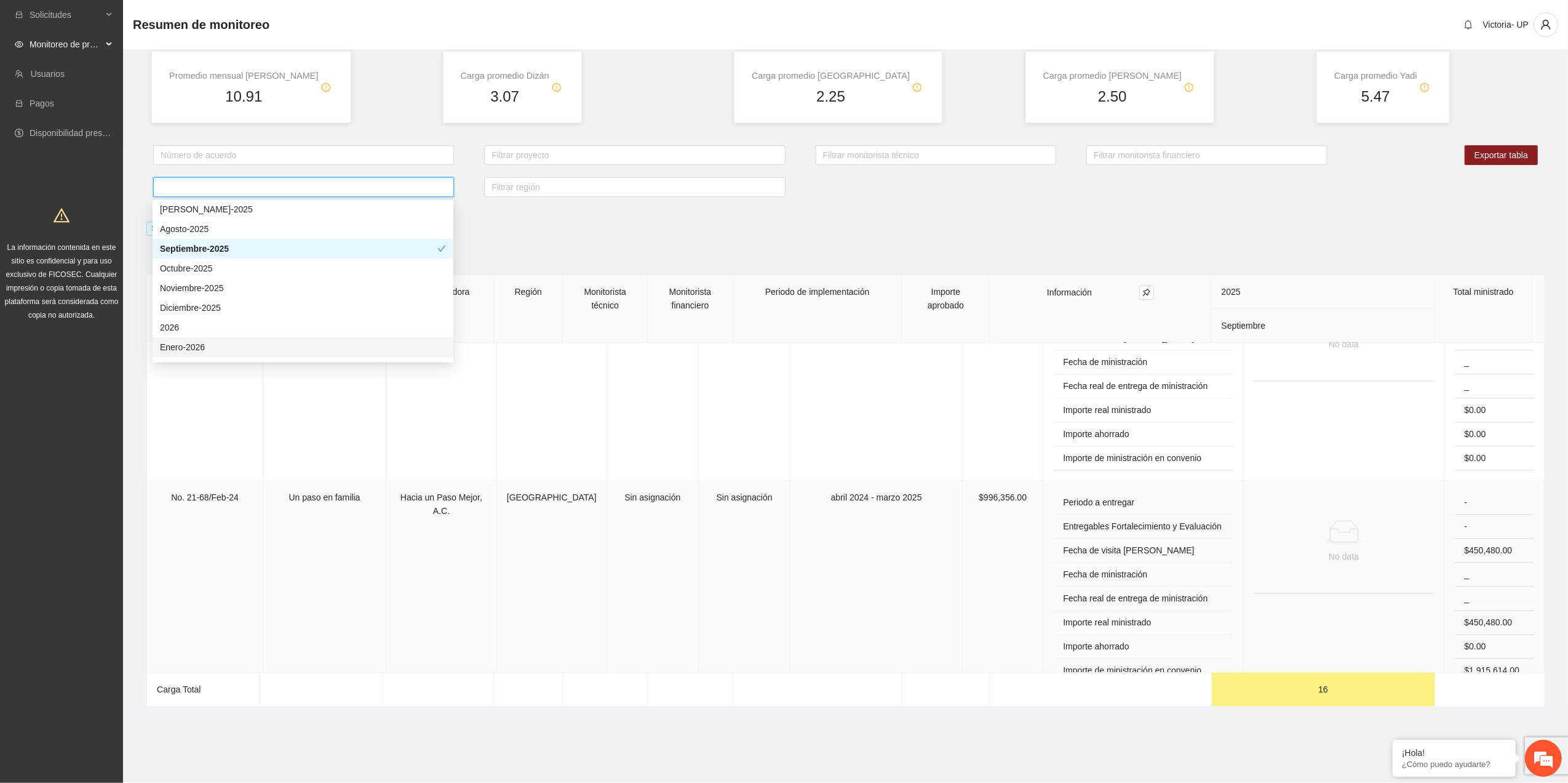
scroll to position [2871, 0]
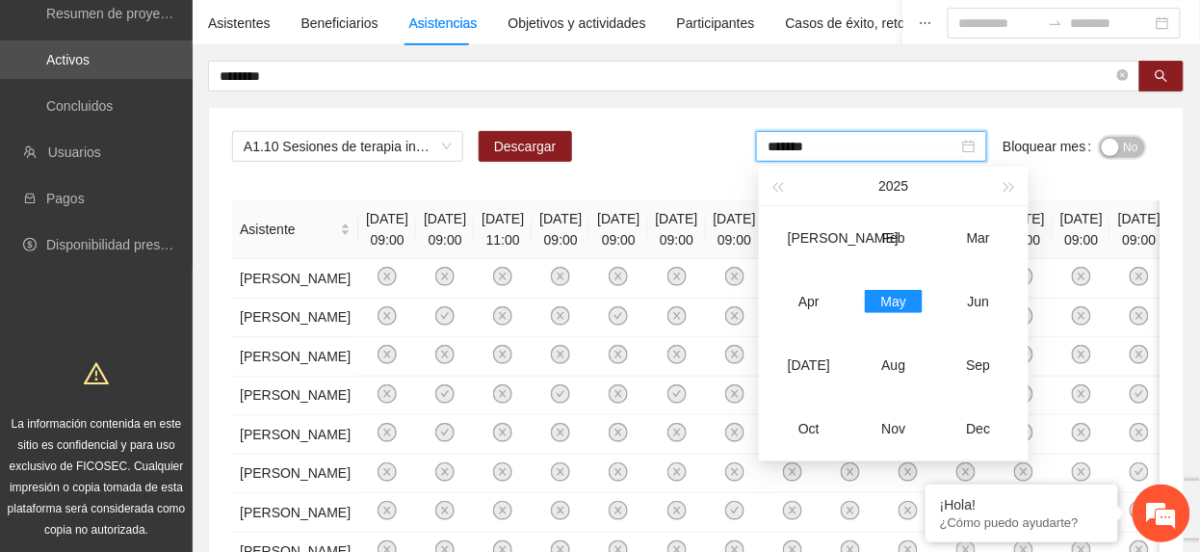
drag, startPoint x: 1122, startPoint y: 147, endPoint x: 918, endPoint y: 108, distance: 206.9
click at [1122, 148] on button "No" at bounding box center [1121, 147] width 45 height 21
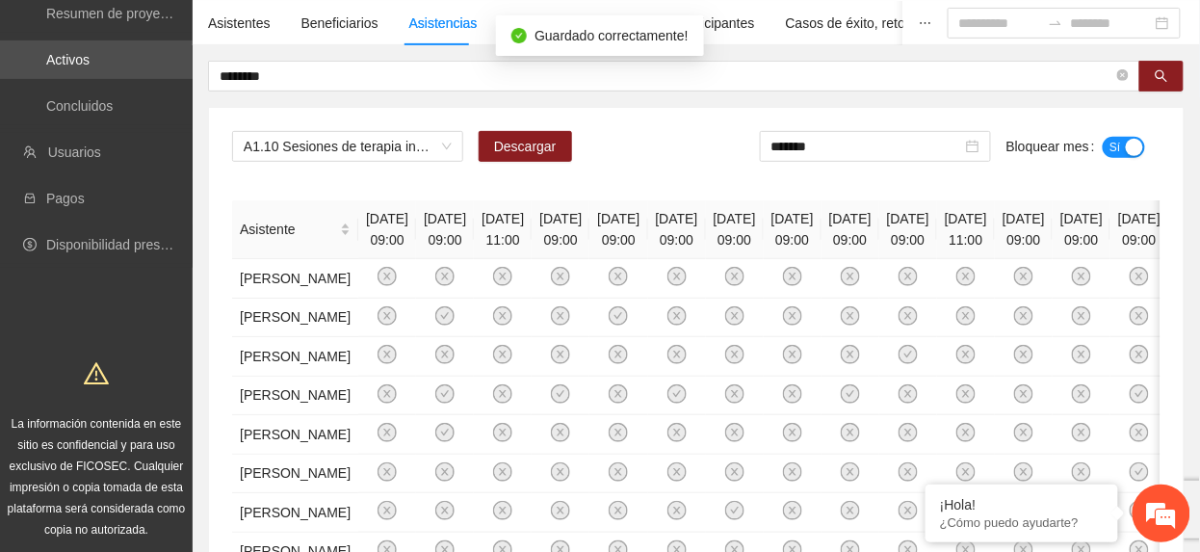
drag, startPoint x: 921, startPoint y: 148, endPoint x: 921, endPoint y: 164, distance: 15.4
click at [921, 151] on input "*******" at bounding box center [866, 146] width 191 height 21
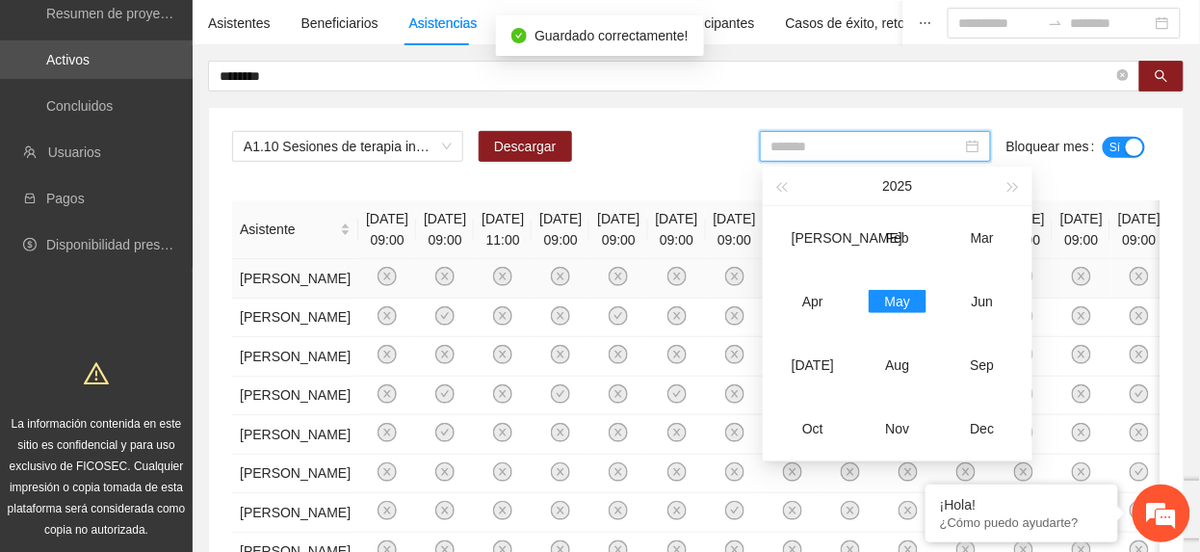
drag, startPoint x: 1010, startPoint y: 293, endPoint x: 994, endPoint y: 294, distance: 16.4
click at [1010, 294] on div "Jun" at bounding box center [982, 301] width 58 height 23
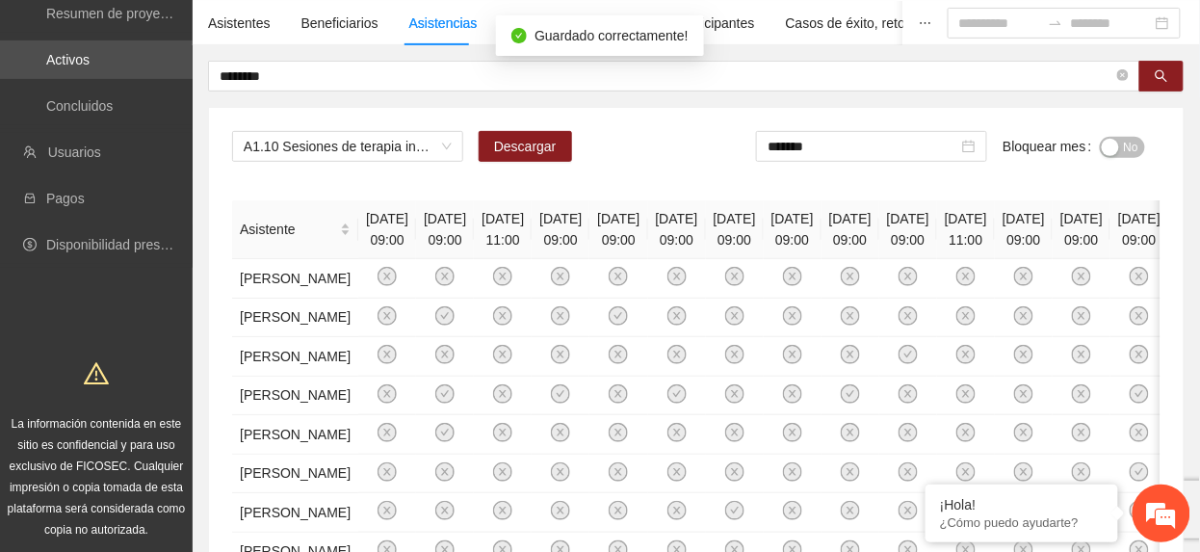
drag, startPoint x: 1125, startPoint y: 154, endPoint x: 976, endPoint y: 121, distance: 152.8
click at [1125, 154] on span "No" at bounding box center [1131, 147] width 14 height 21
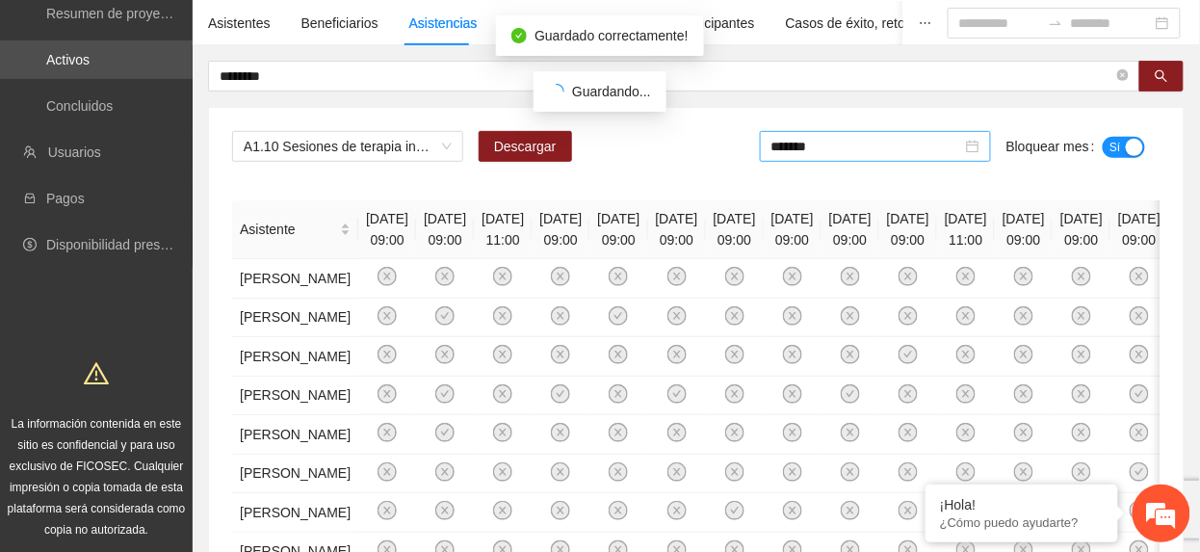
click at [857, 155] on input "*******" at bounding box center [866, 146] width 191 height 21
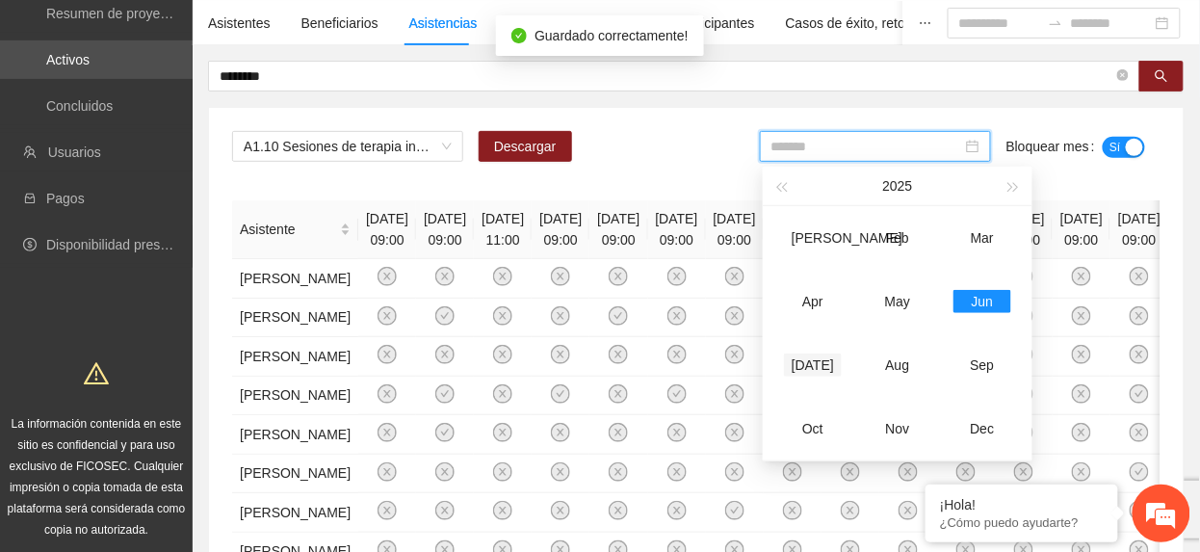
drag, startPoint x: 810, startPoint y: 358, endPoint x: 893, endPoint y: 332, distance: 87.7
click at [810, 359] on div "Jul" at bounding box center [813, 364] width 58 height 23
type input "*******"
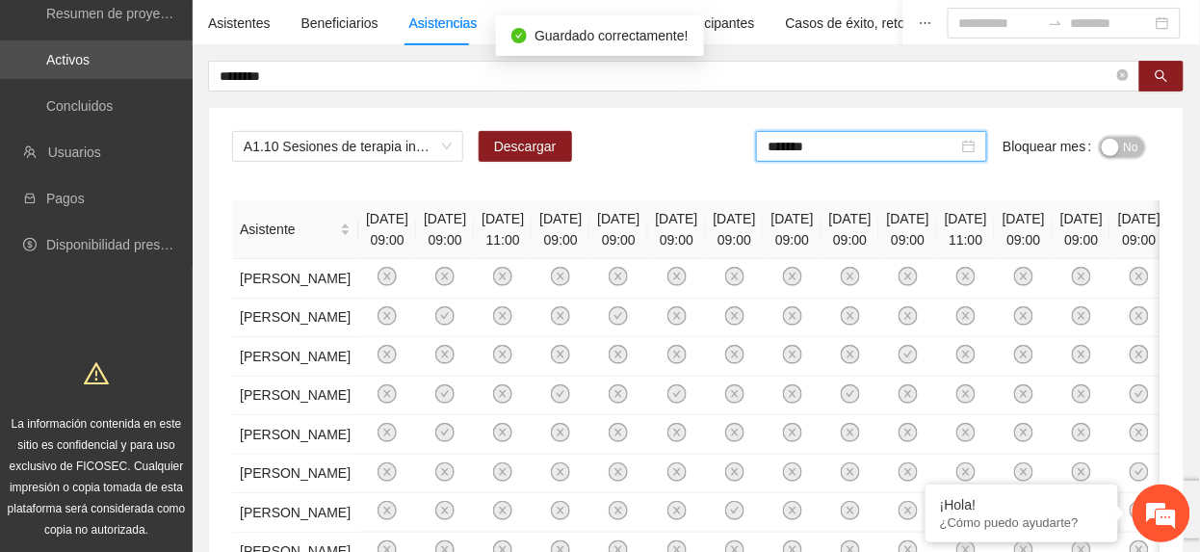
drag, startPoint x: 1130, startPoint y: 151, endPoint x: 1095, endPoint y: 208, distance: 67.0
click at [1132, 151] on span "No" at bounding box center [1131, 147] width 14 height 21
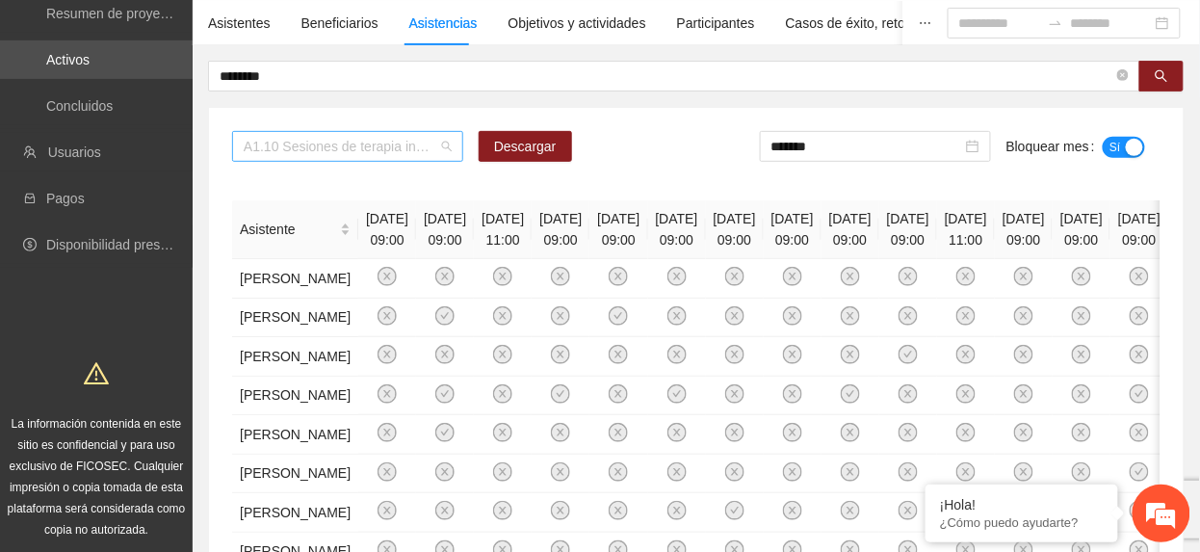
click at [368, 142] on span "A1.10 Sesiones de terapia individual con enfoque de género y prevención de la v…" at bounding box center [348, 146] width 208 height 29
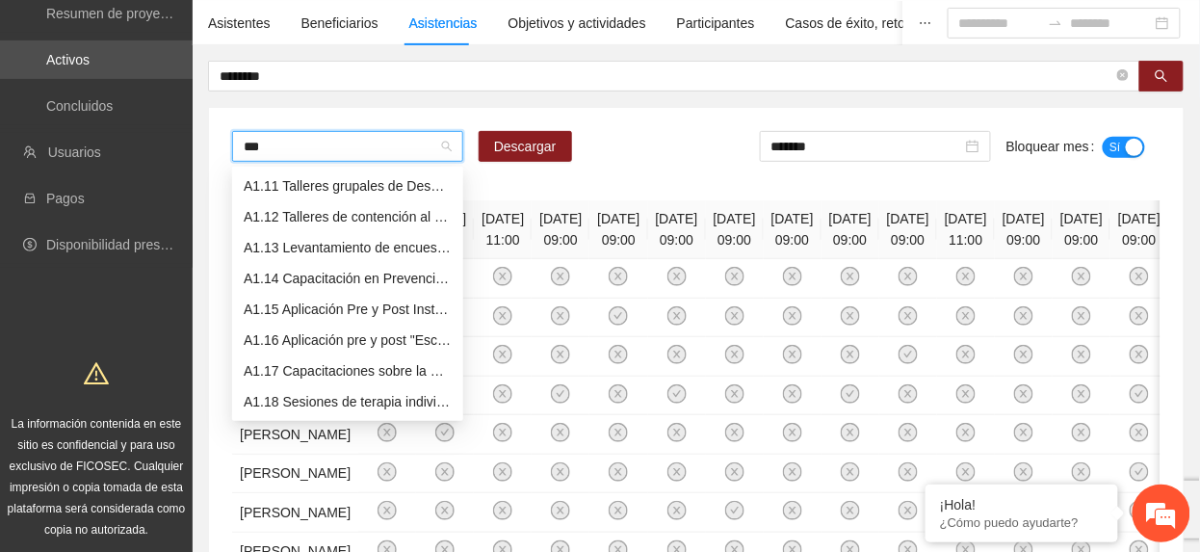
type input "****"
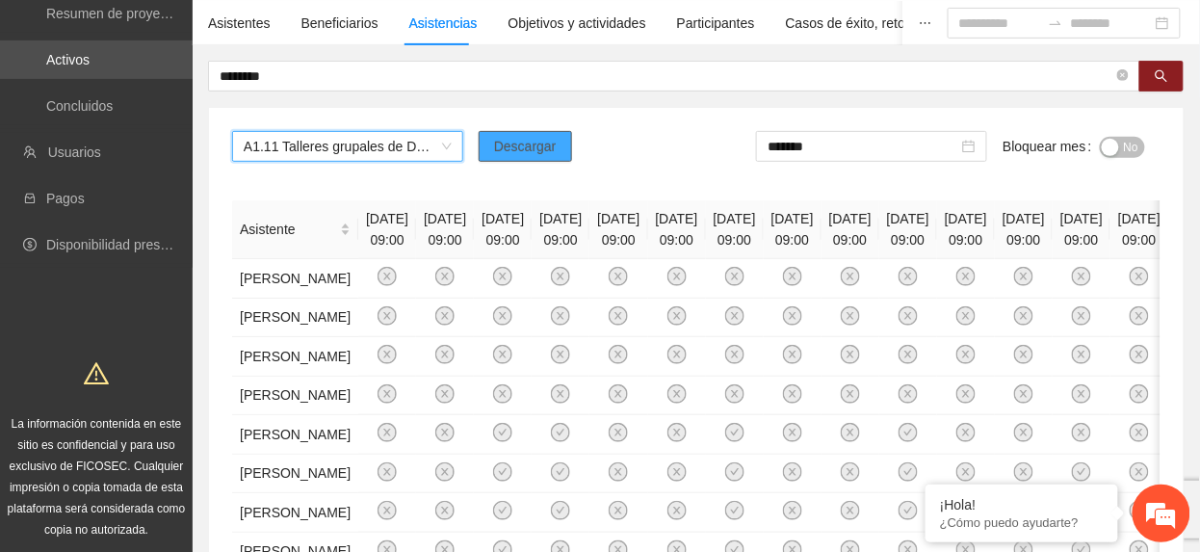
click at [530, 154] on span "Descargar" at bounding box center [525, 146] width 63 height 21
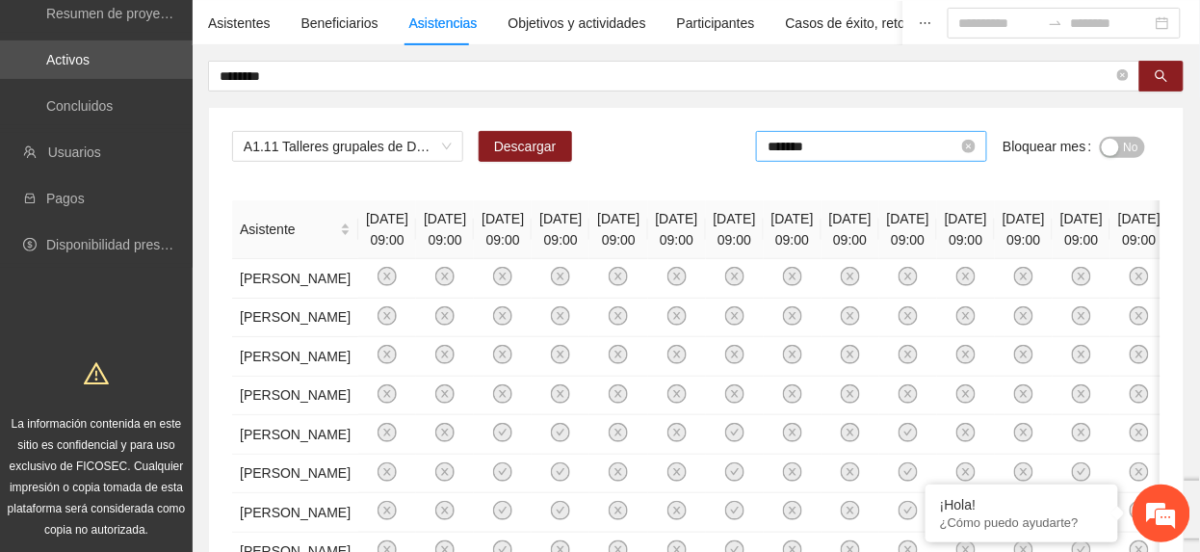
click at [856, 143] on input "*******" at bounding box center [862, 146] width 191 height 21
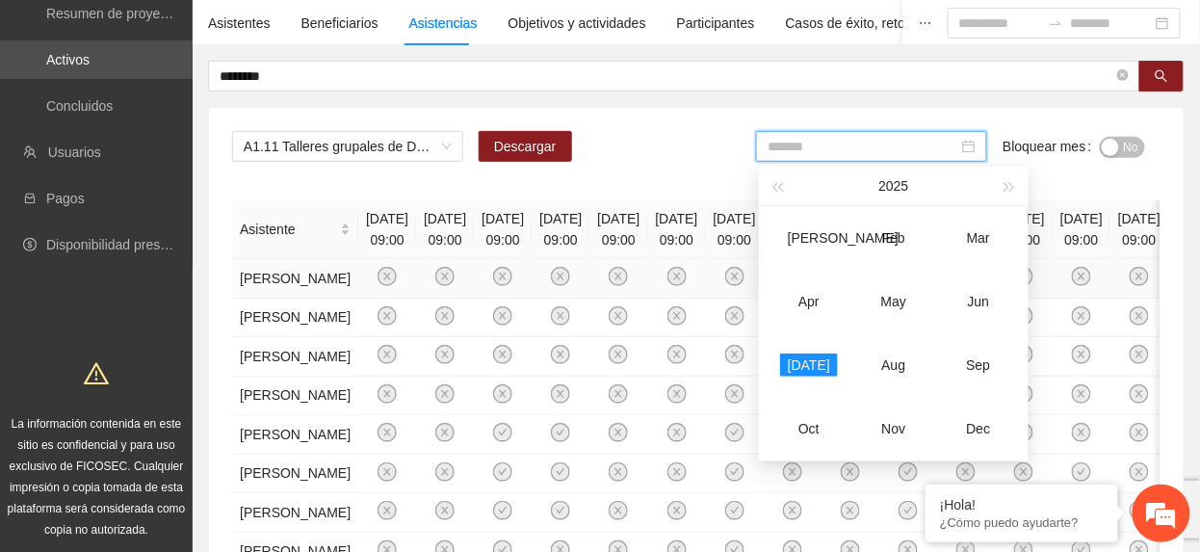
click at [903, 298] on div "May" at bounding box center [894, 301] width 58 height 23
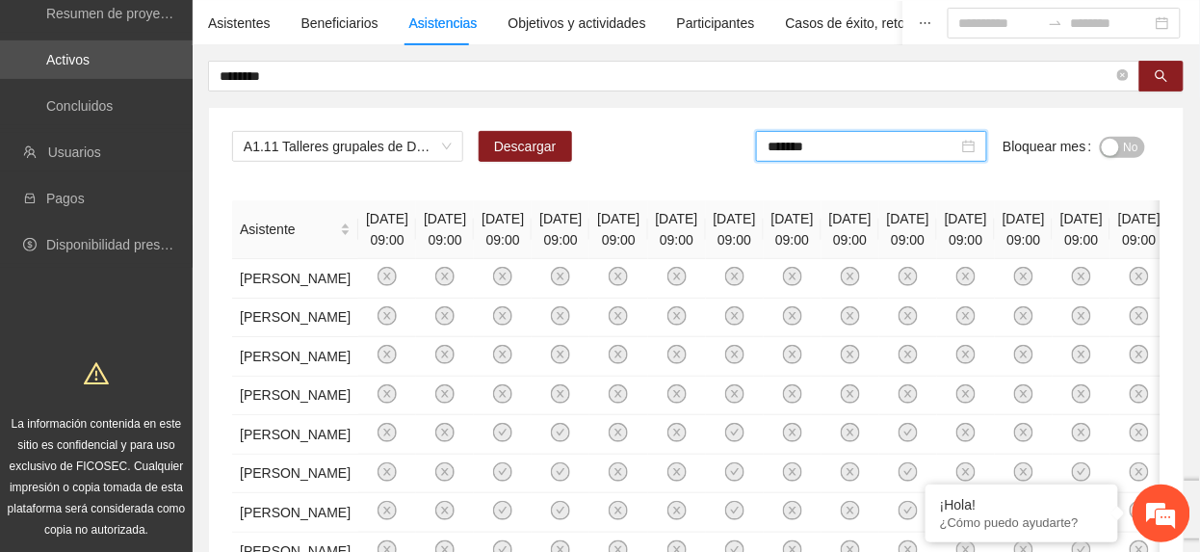
click at [866, 152] on input "*******" at bounding box center [862, 146] width 191 height 21
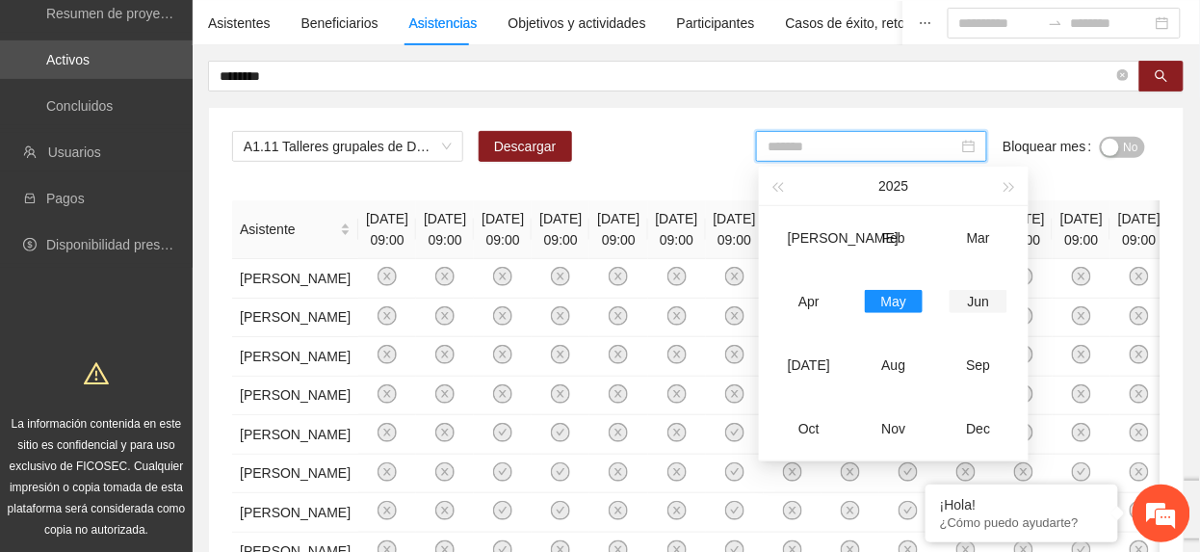
click at [991, 314] on td "Jun" at bounding box center [978, 302] width 85 height 64
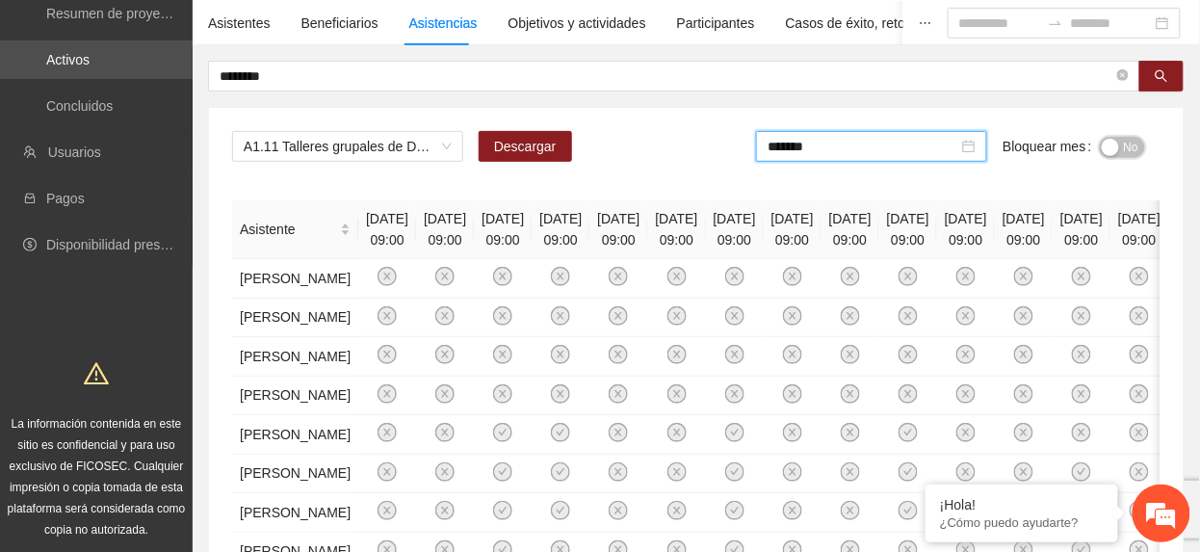
drag, startPoint x: 1129, startPoint y: 146, endPoint x: 980, endPoint y: 44, distance: 180.8
click at [1125, 146] on span "No" at bounding box center [1131, 147] width 14 height 21
click at [864, 146] on input "*******" at bounding box center [866, 146] width 191 height 21
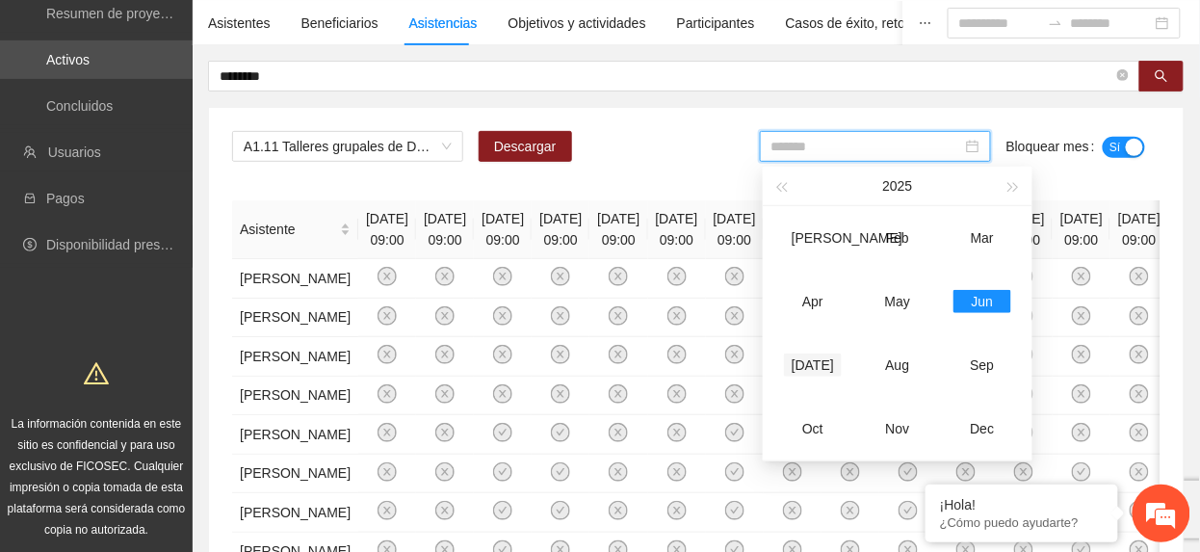
drag, startPoint x: 818, startPoint y: 360, endPoint x: 847, endPoint y: 343, distance: 33.7
click at [828, 356] on div "Jul" at bounding box center [813, 364] width 58 height 23
type input "*******"
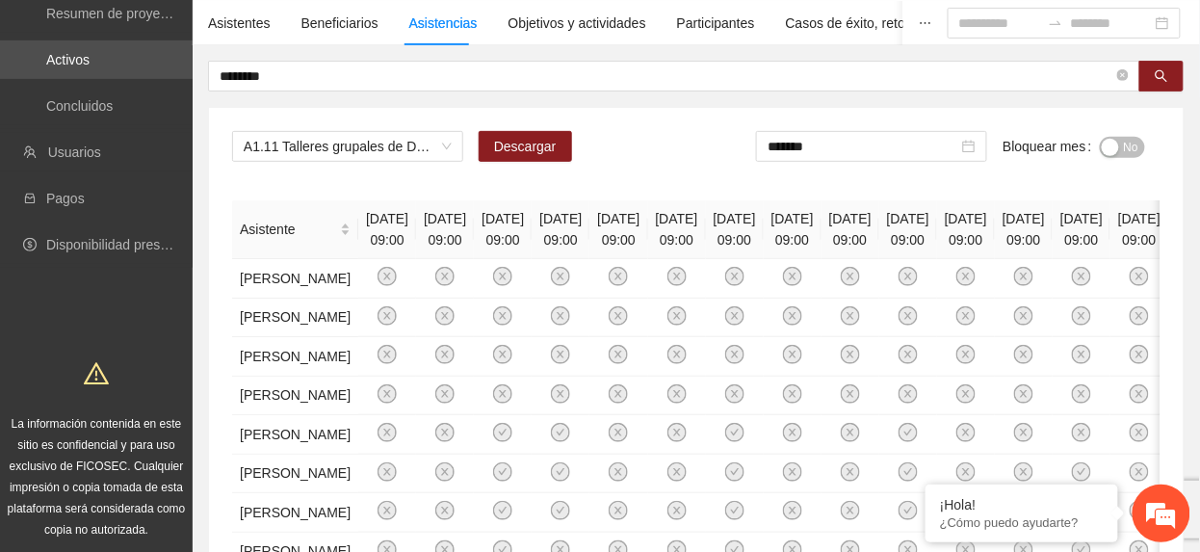
click at [1115, 143] on div "button" at bounding box center [1109, 147] width 17 height 17
click at [391, 155] on span "A1.11 Talleres grupales de Desarrollo Humano a mentoras/promotoras de Vistas de…" at bounding box center [348, 146] width 208 height 29
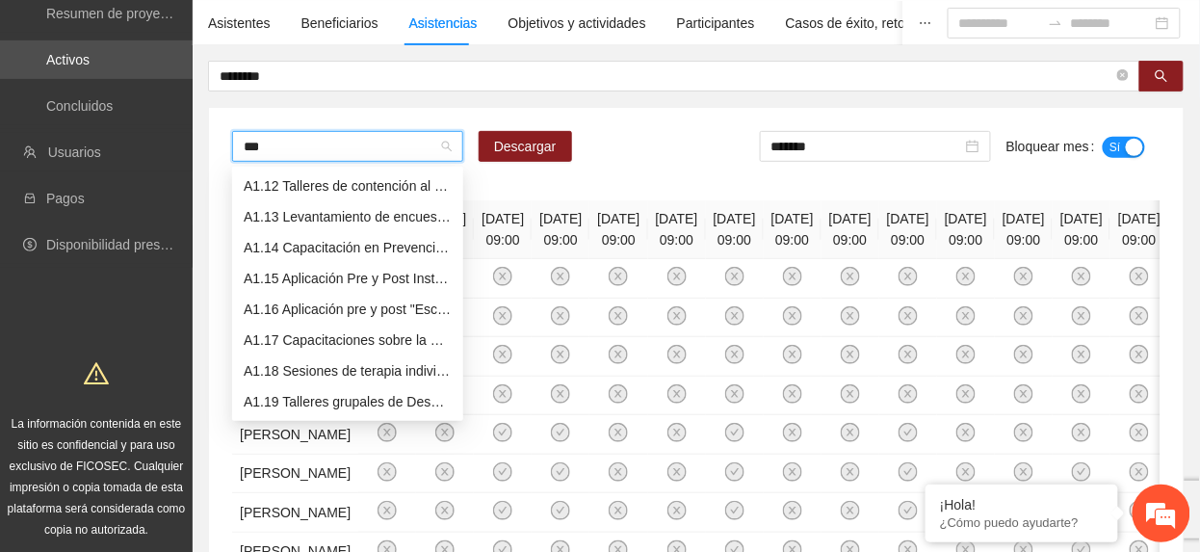
scroll to position [62, 0]
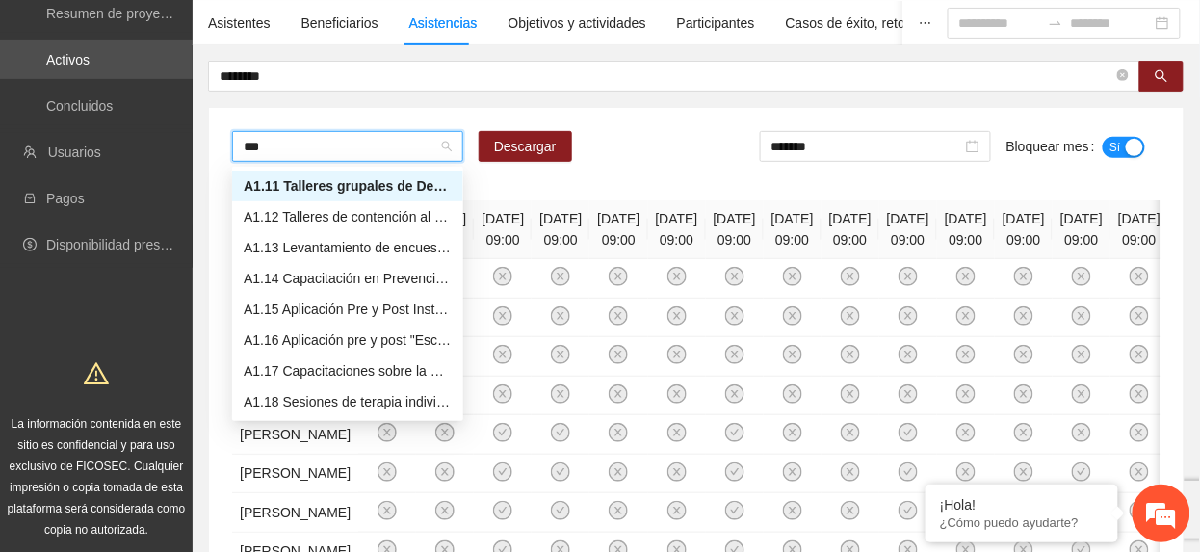
type input "****"
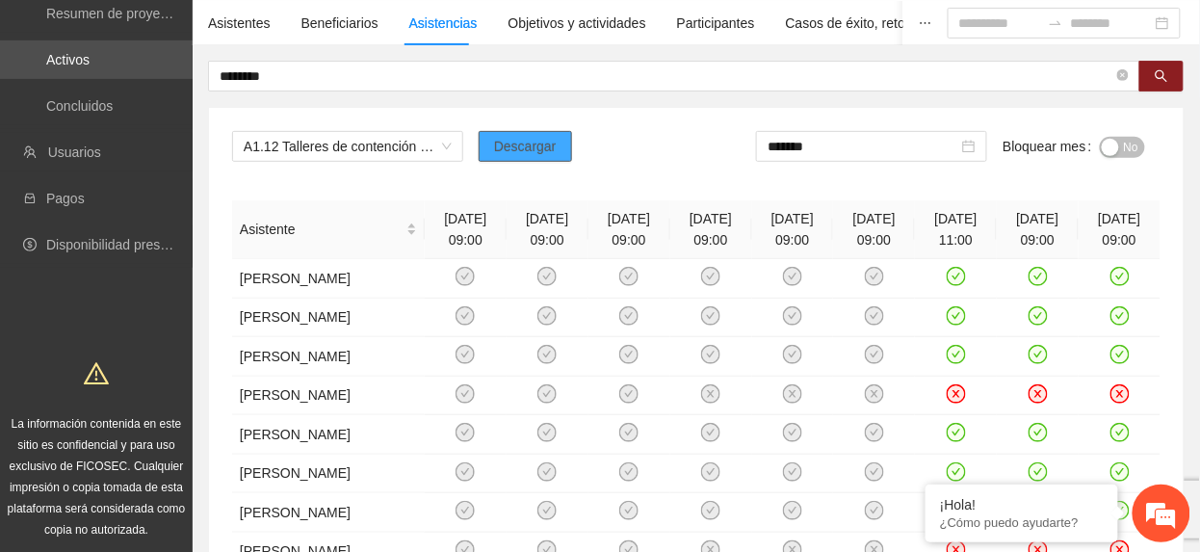
click at [533, 150] on span "Descargar" at bounding box center [525, 146] width 63 height 21
drag, startPoint x: 857, startPoint y: 144, endPoint x: 880, endPoint y: 163, distance: 29.5
click at [860, 146] on input "*******" at bounding box center [862, 146] width 191 height 21
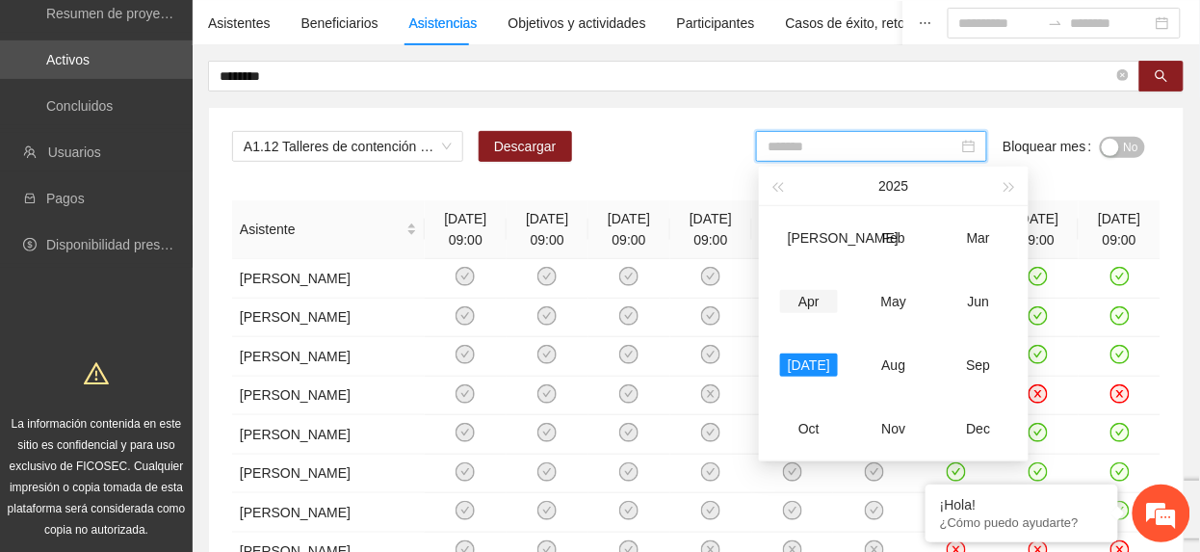
drag, startPoint x: 825, startPoint y: 297, endPoint x: 949, endPoint y: 246, distance: 133.9
click at [826, 294] on div "Apr" at bounding box center [809, 301] width 58 height 23
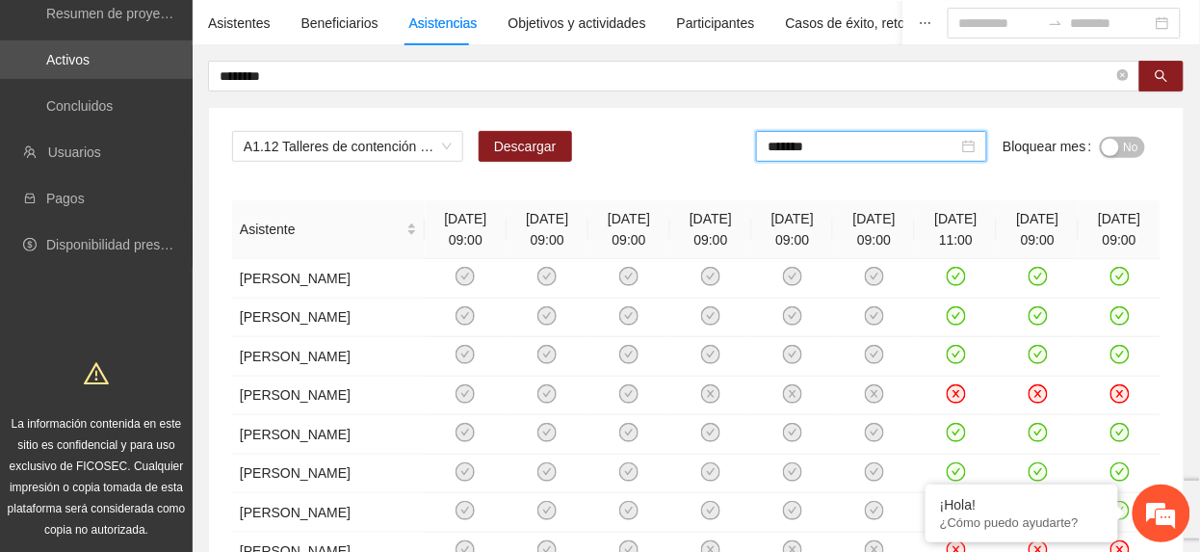
click at [1124, 139] on span "No" at bounding box center [1131, 147] width 14 height 21
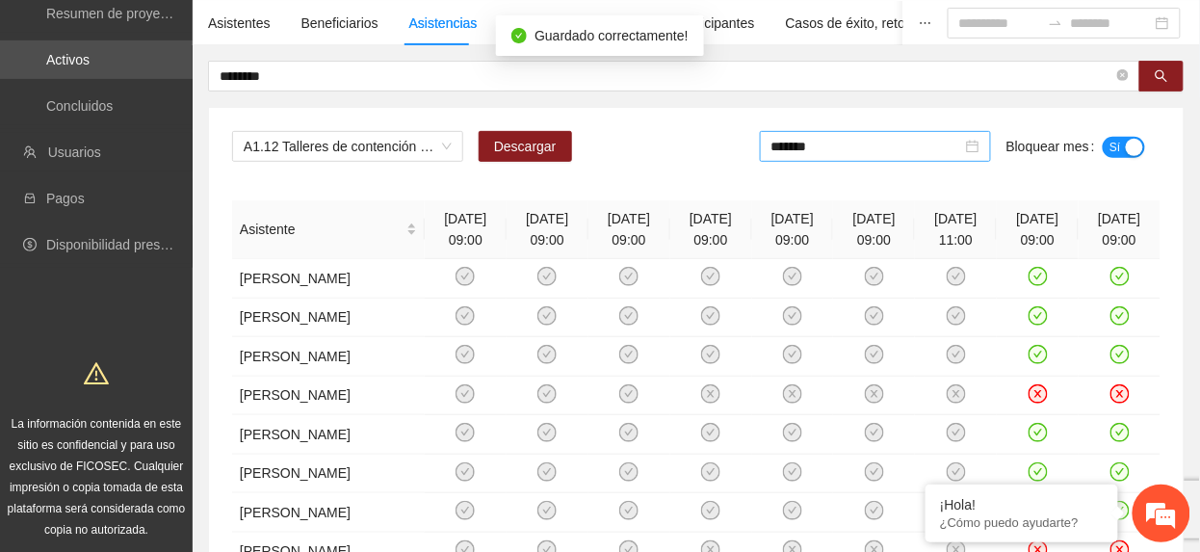
click at [917, 155] on input "*******" at bounding box center [866, 146] width 191 height 21
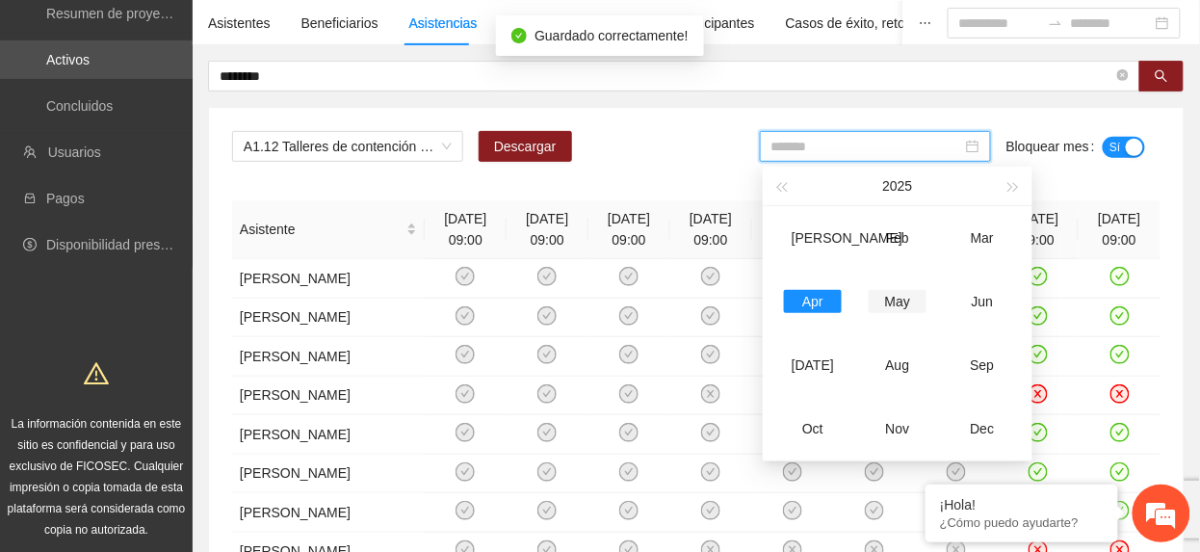
click at [897, 297] on div "May" at bounding box center [897, 301] width 58 height 23
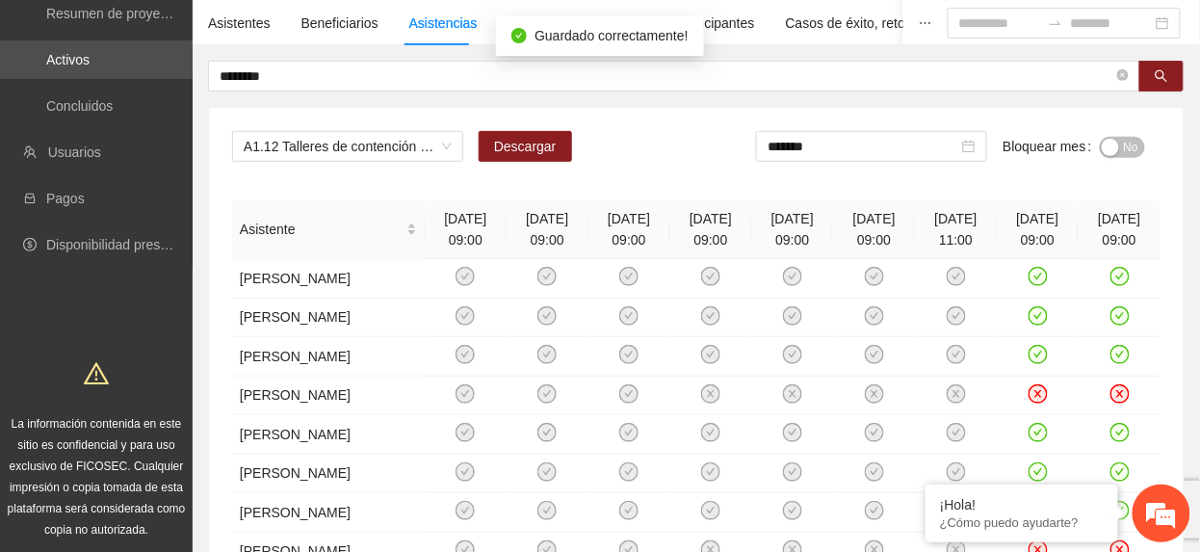
click at [1119, 146] on button "No" at bounding box center [1121, 147] width 45 height 21
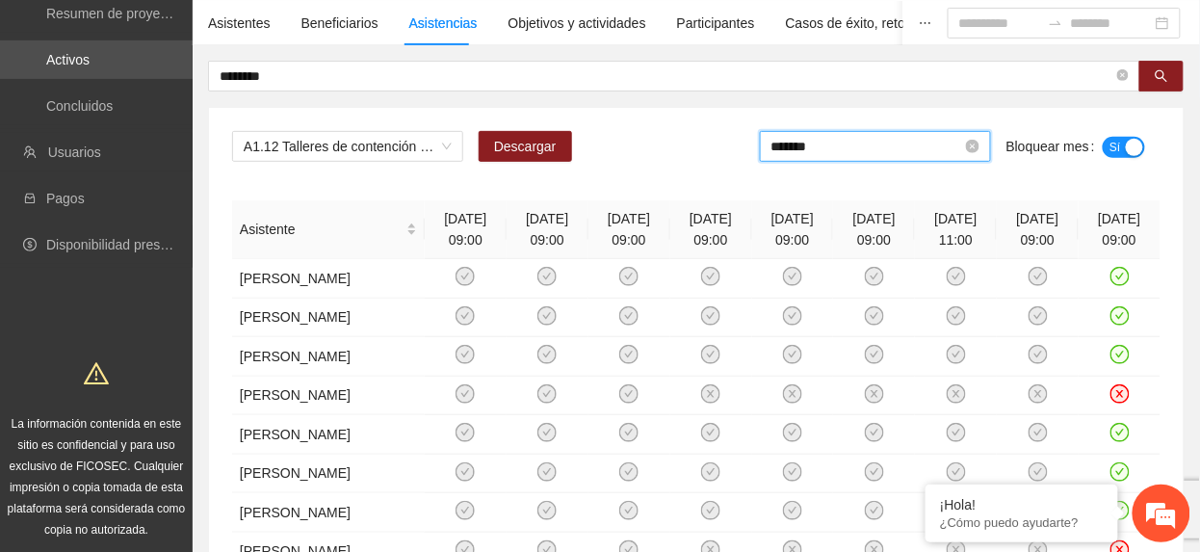
click at [879, 146] on input "*******" at bounding box center [866, 146] width 191 height 21
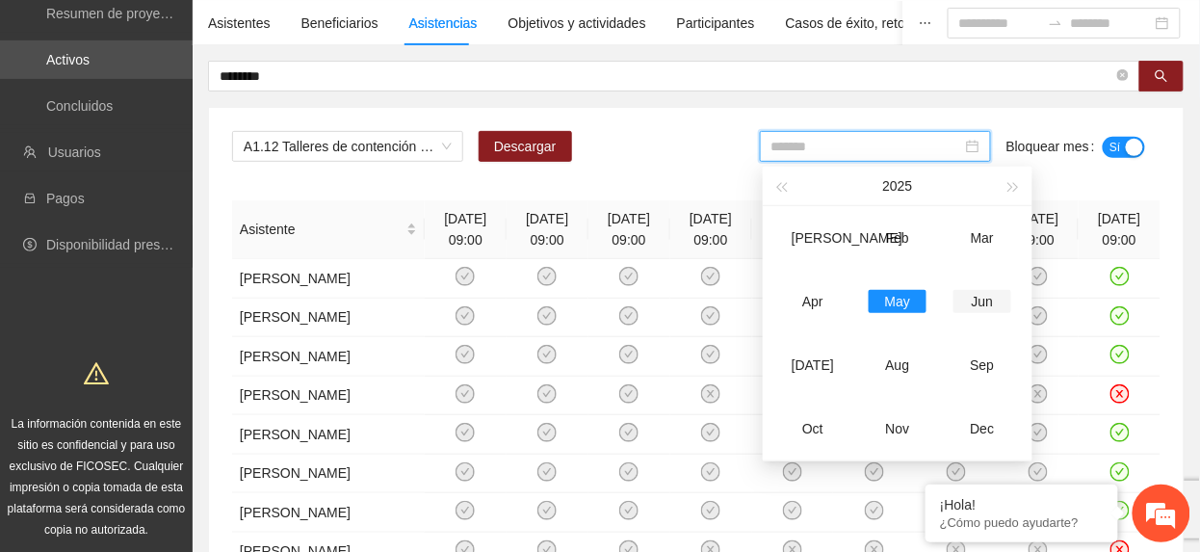
click at [960, 297] on div "Jun" at bounding box center [982, 301] width 58 height 23
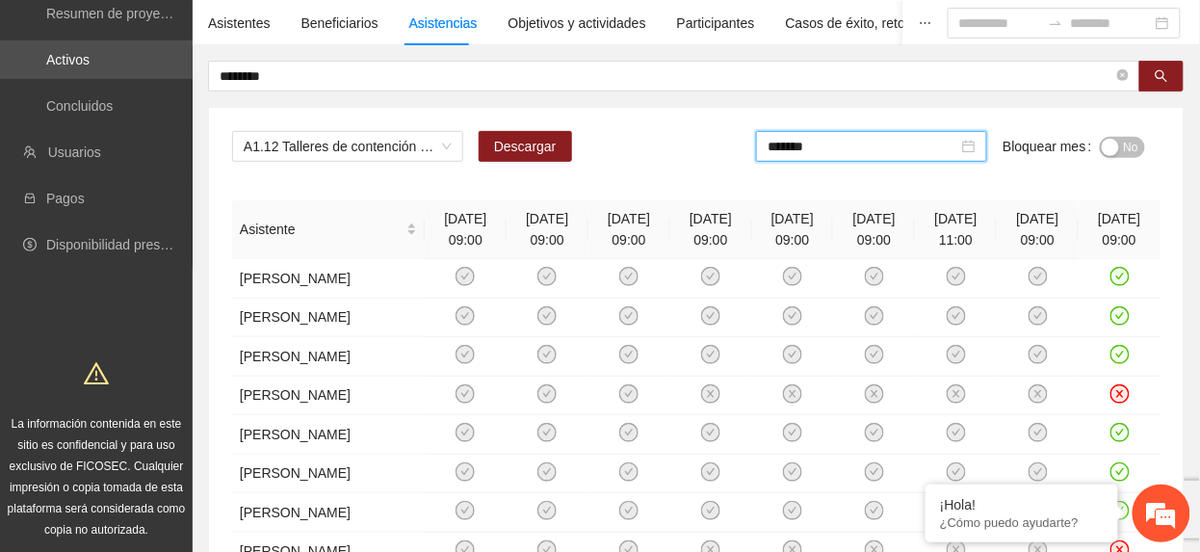
drag, startPoint x: 1123, startPoint y: 146, endPoint x: 1107, endPoint y: 156, distance: 18.2
click at [1119, 150] on button "No" at bounding box center [1121, 147] width 45 height 21
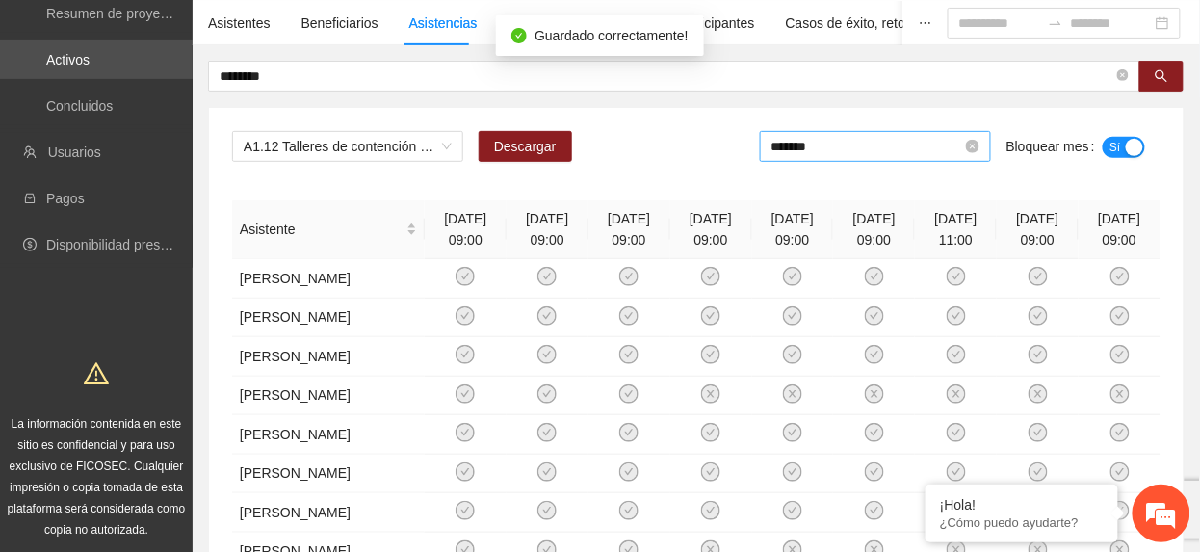
drag, startPoint x: 875, startPoint y: 147, endPoint x: 863, endPoint y: 163, distance: 19.8
click at [874, 147] on input "*******" at bounding box center [866, 146] width 191 height 21
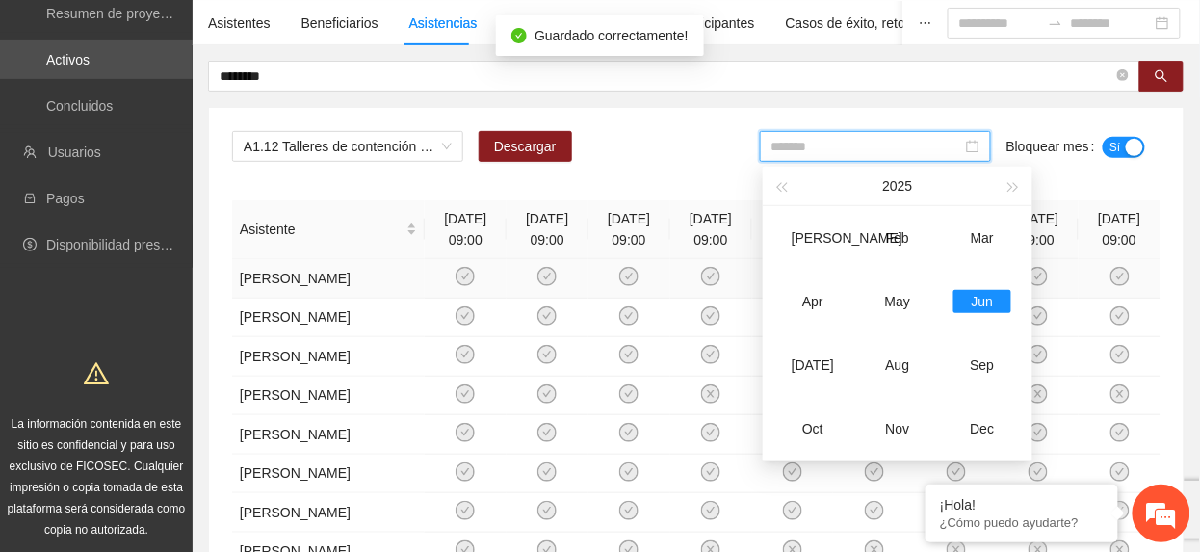
drag, startPoint x: 805, startPoint y: 350, endPoint x: 867, endPoint y: 289, distance: 87.8
click at [810, 348] on td "Jul" at bounding box center [812, 365] width 85 height 64
type input "*******"
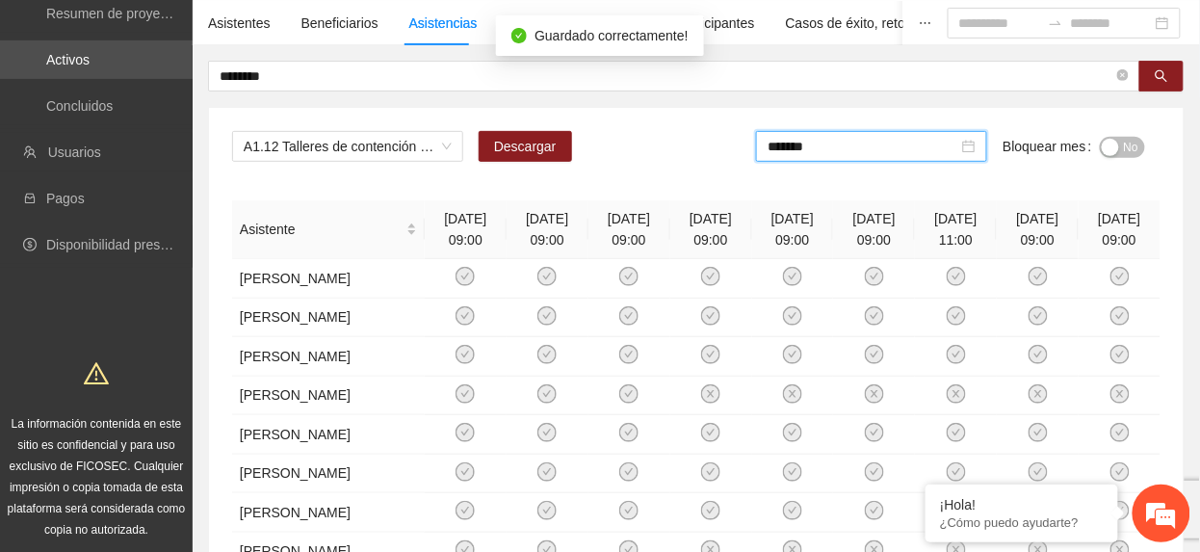
drag, startPoint x: 1125, startPoint y: 144, endPoint x: 1099, endPoint y: 140, distance: 26.4
click at [1125, 144] on span "No" at bounding box center [1131, 147] width 14 height 21
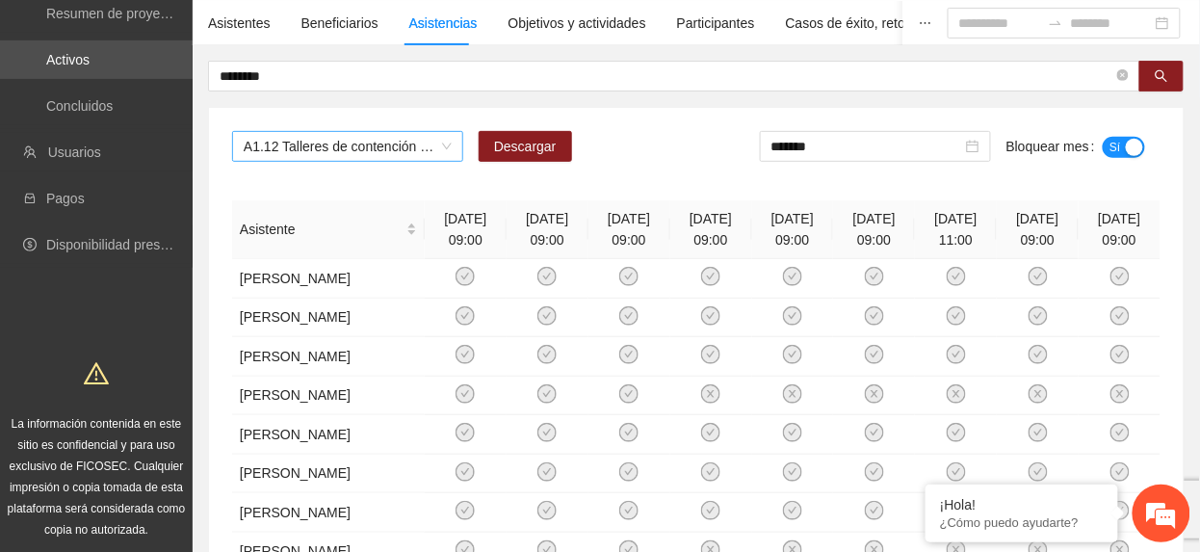
click at [401, 155] on span "A1.12 Talleres de contención al personal operativo para fomentar su autocuidado…" at bounding box center [348, 146] width 208 height 29
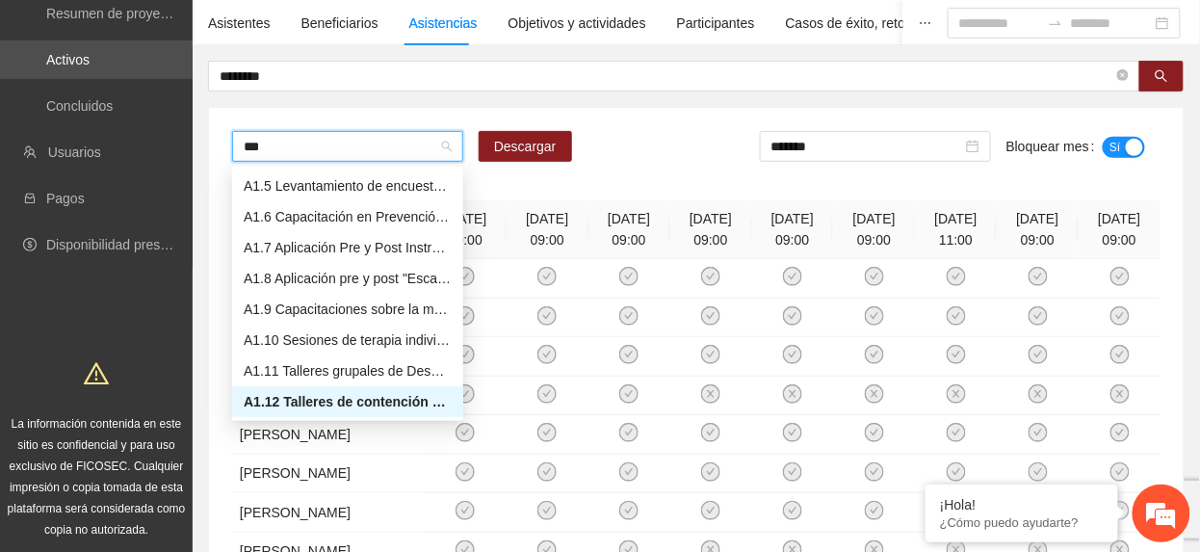
scroll to position [92, 0]
type input "****"
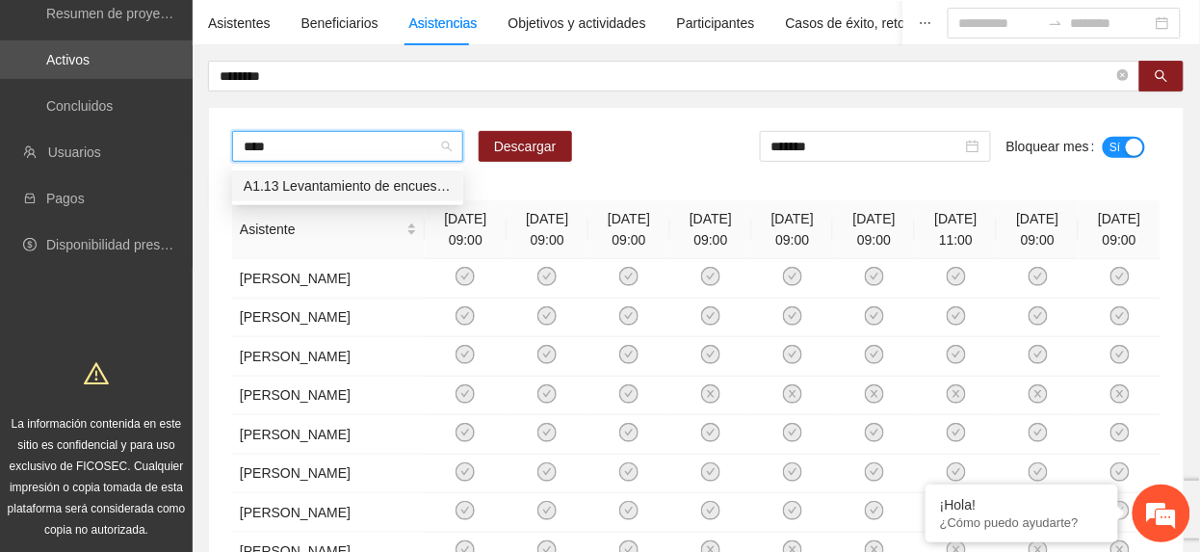
scroll to position [0, 0]
